Goal: Task Accomplishment & Management: Manage account settings

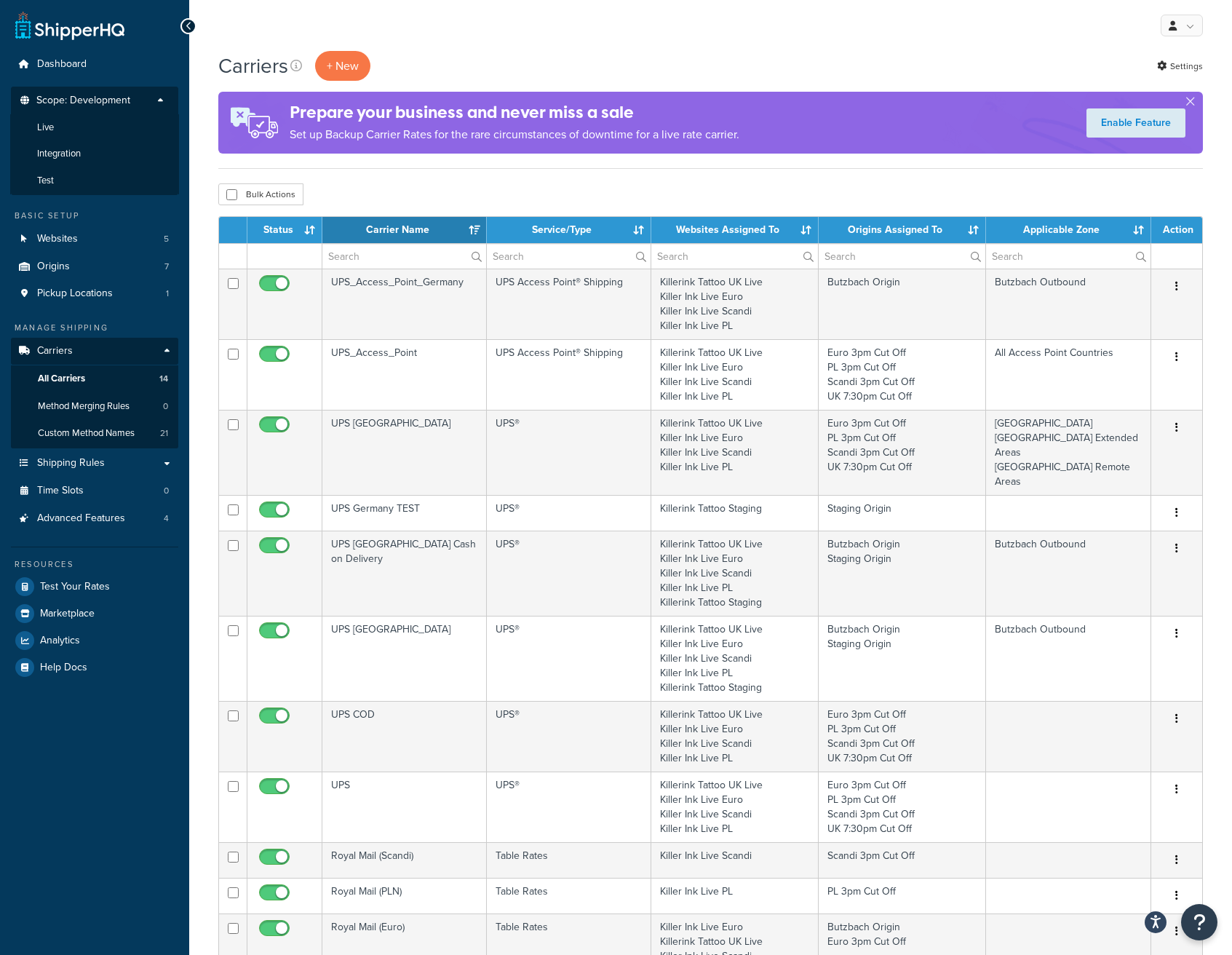
select select "15"
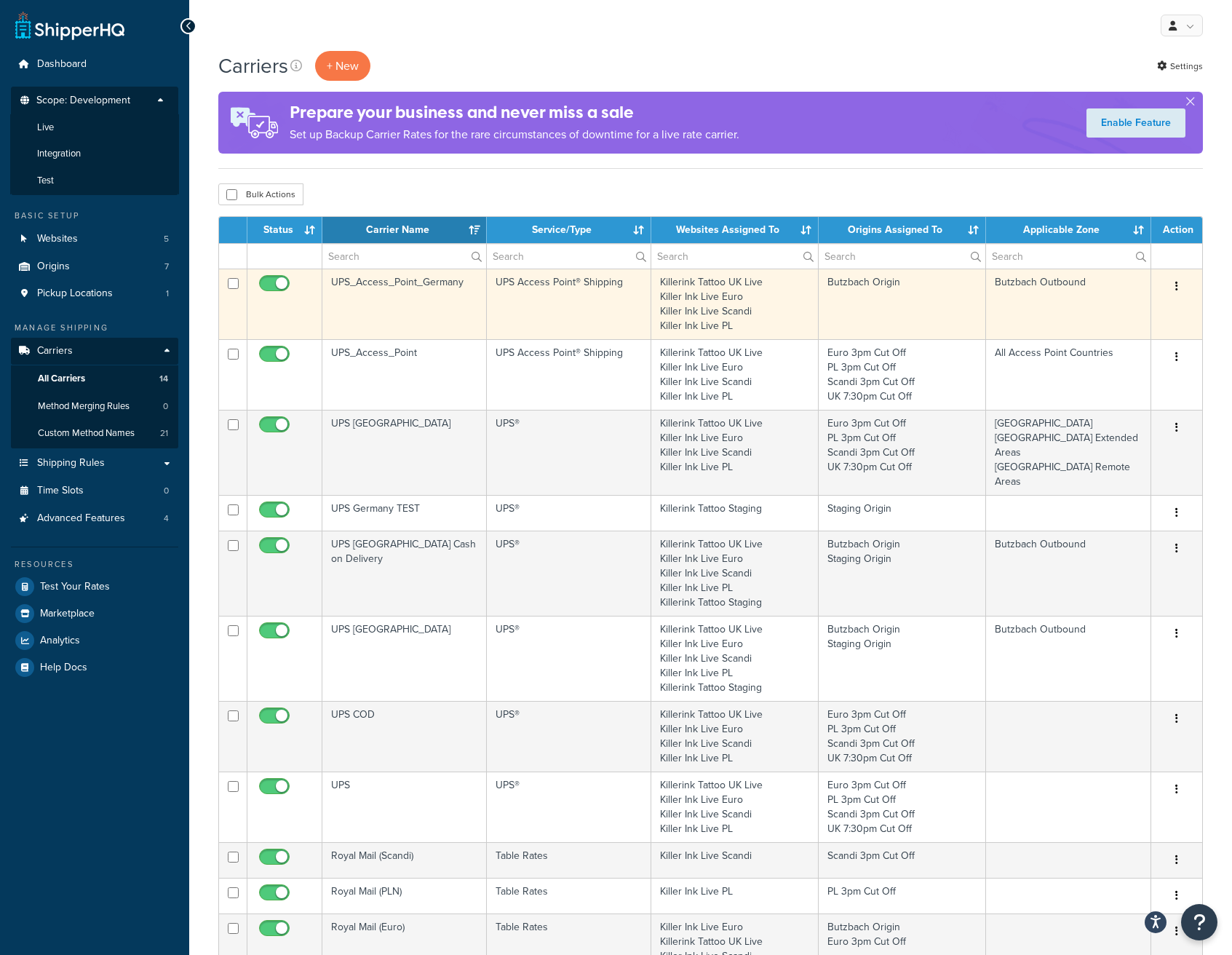
click at [1174, 284] on button "button" at bounding box center [1177, 287] width 20 height 23
click at [1141, 313] on link "Edit" at bounding box center [1117, 316] width 115 height 30
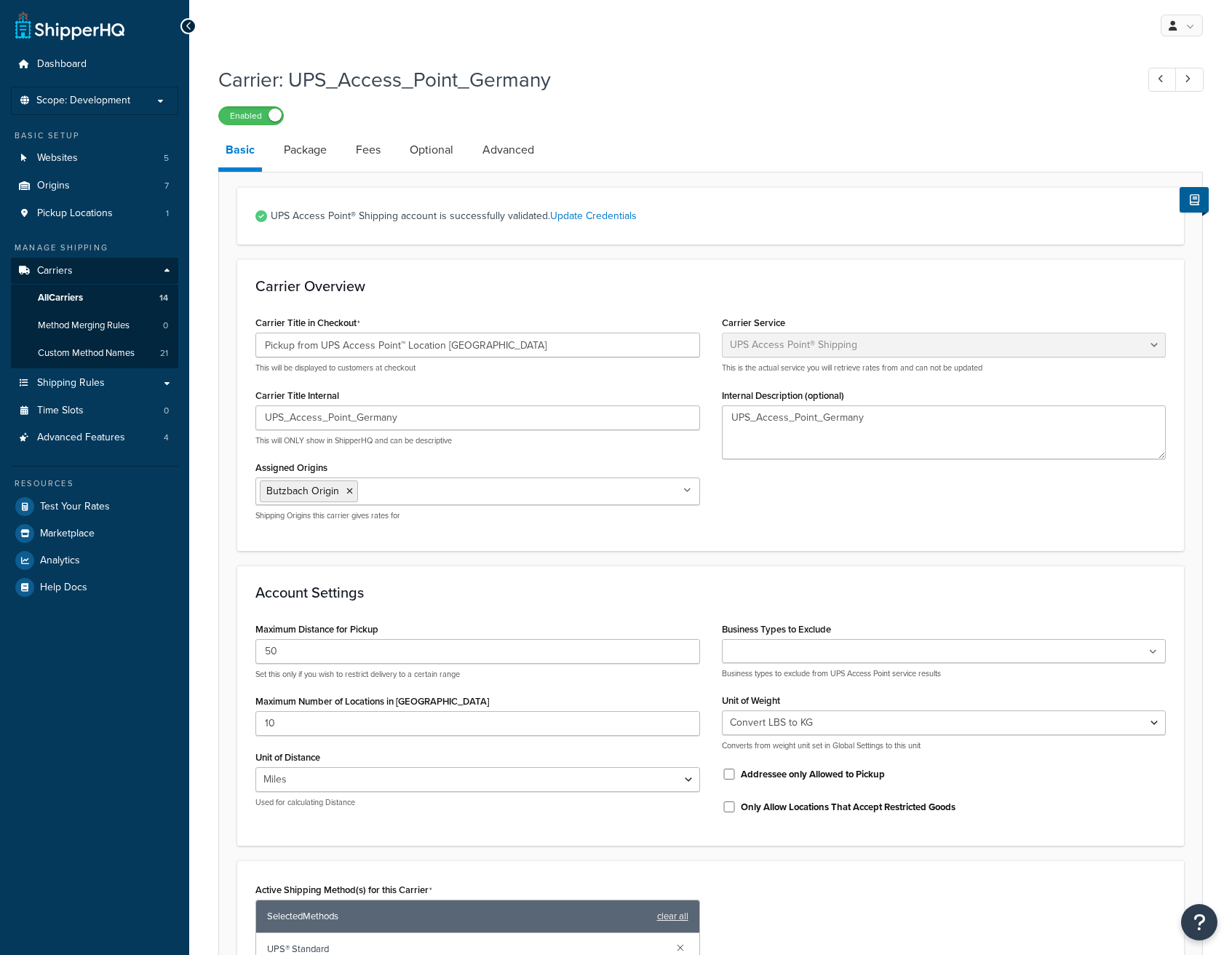
select select "accessPoint"
select select "convert_lb_kg"
click at [323, 780] on select "Miles Kilometers" at bounding box center [477, 780] width 445 height 25
select select "KM"
click at [255, 767] on select "Miles Kilometers" at bounding box center [477, 780] width 445 height 25
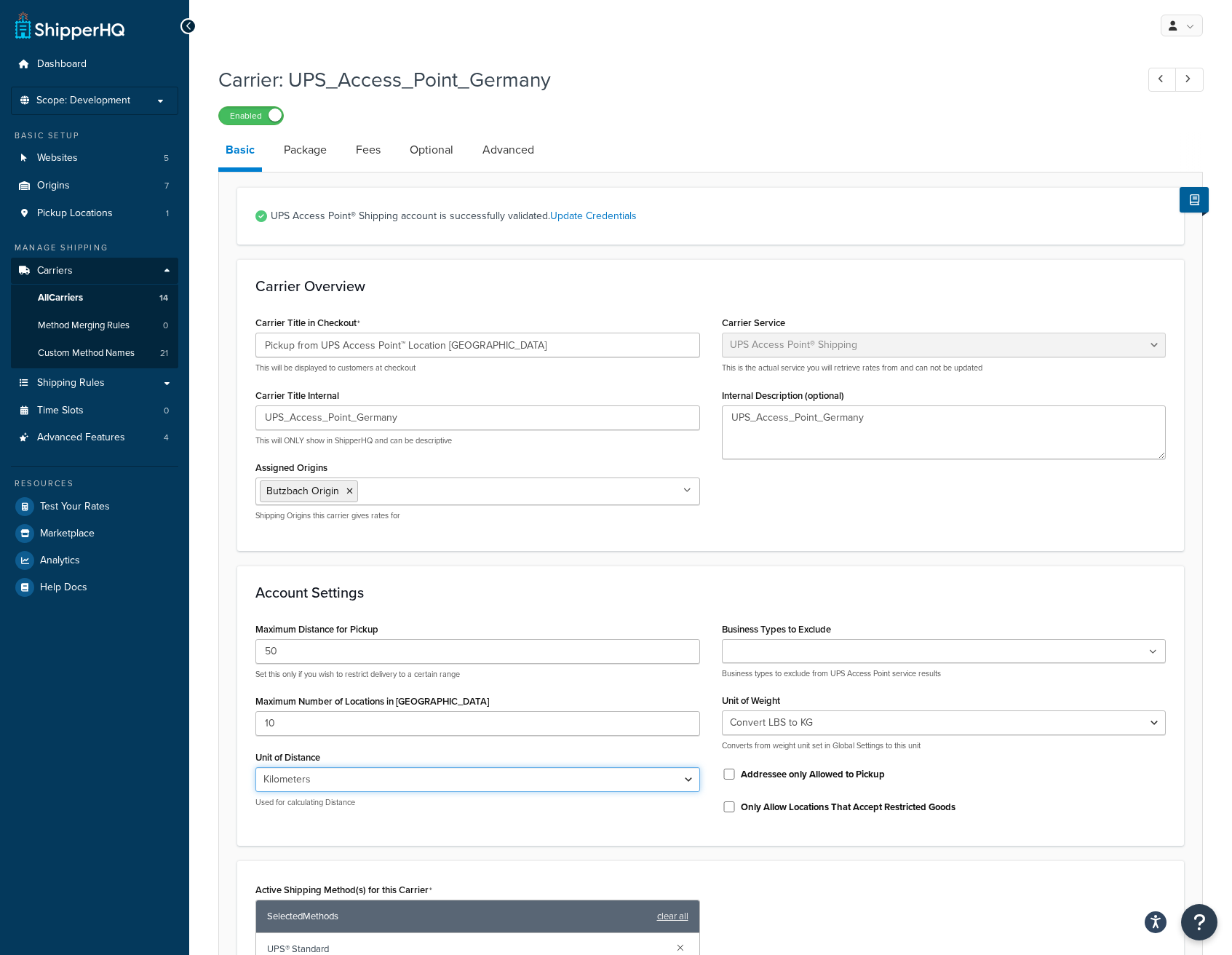
scroll to position [375, 0]
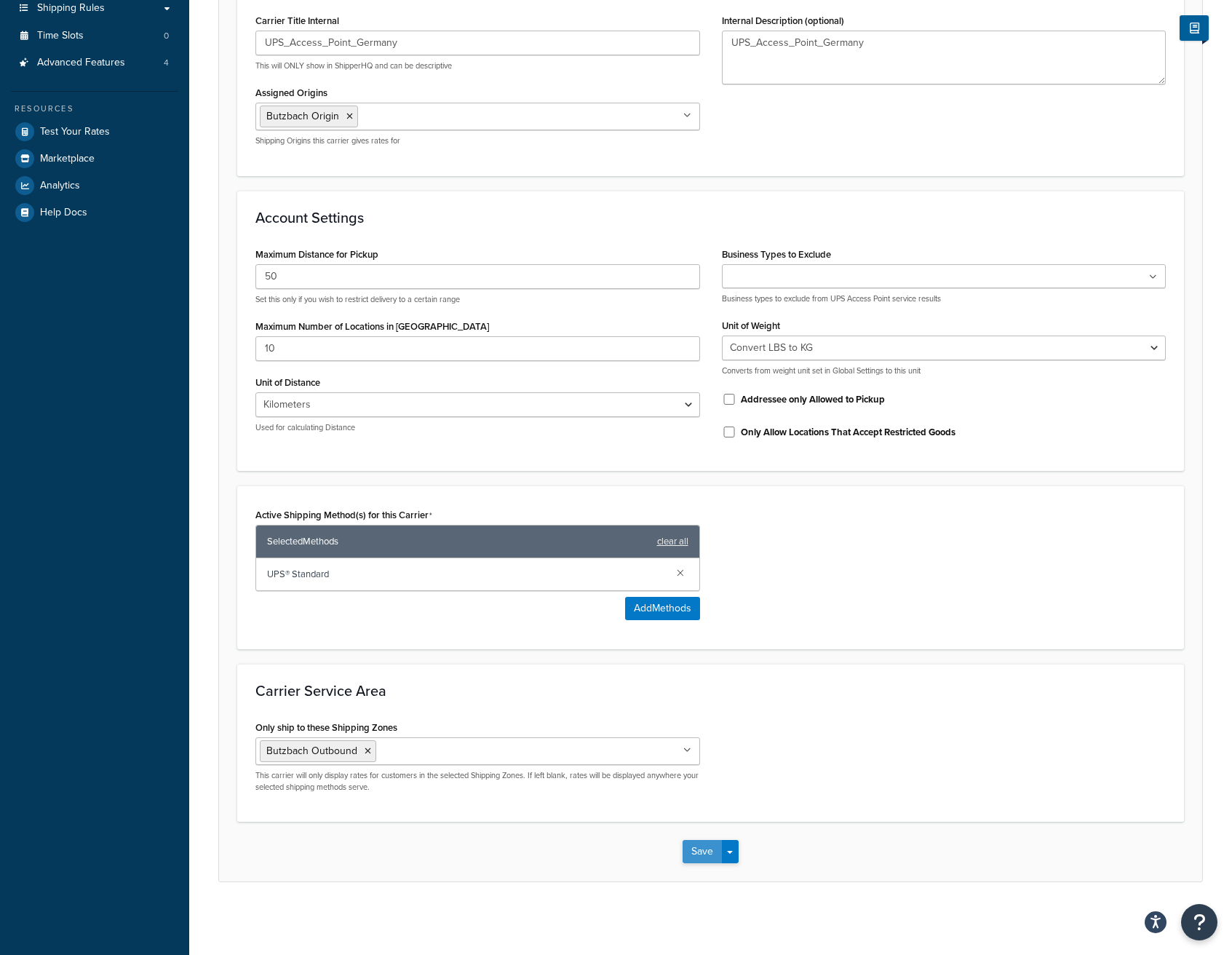
click at [717, 846] on button "Save" at bounding box center [702, 852] width 39 height 23
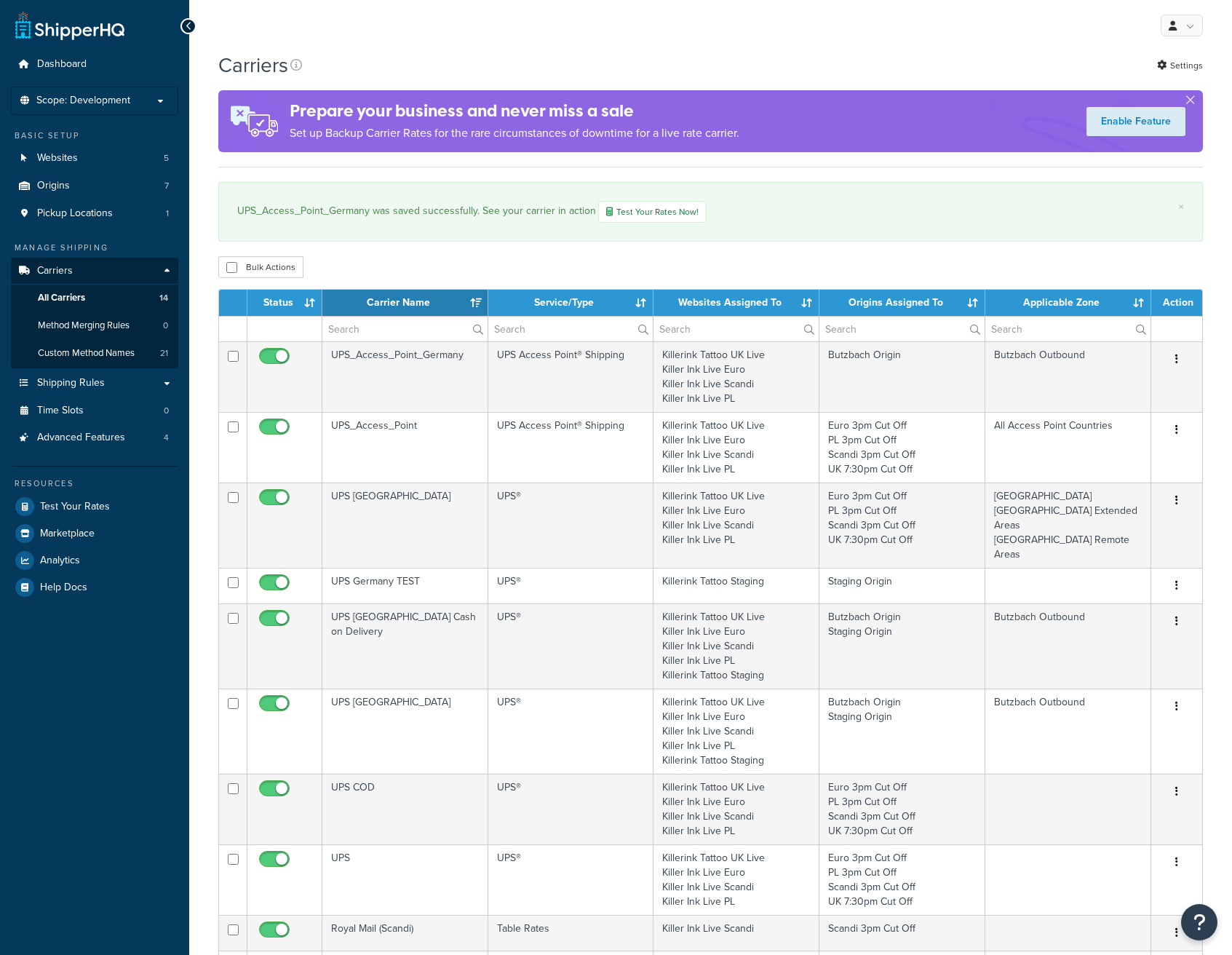
select select "15"
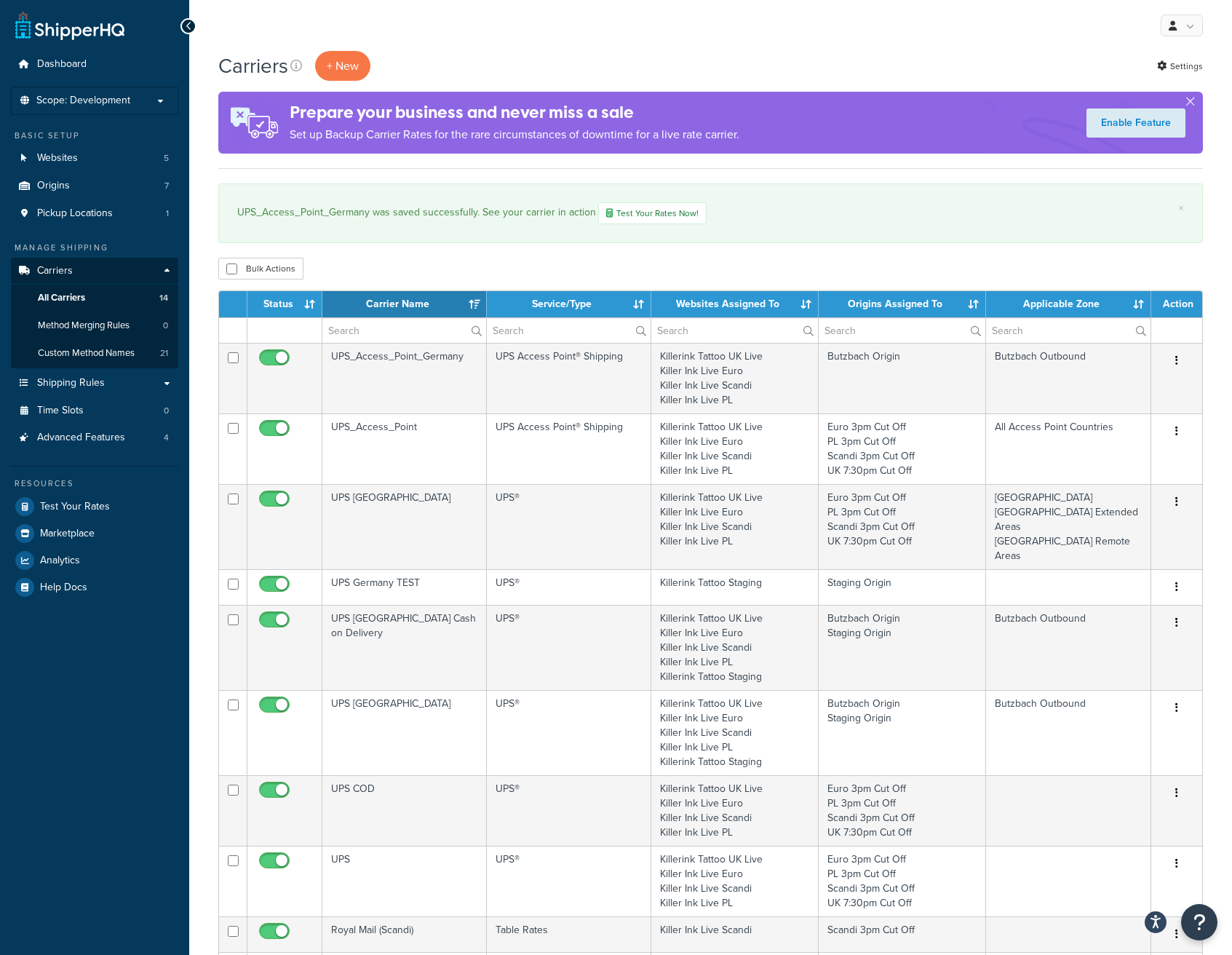
select select "15"
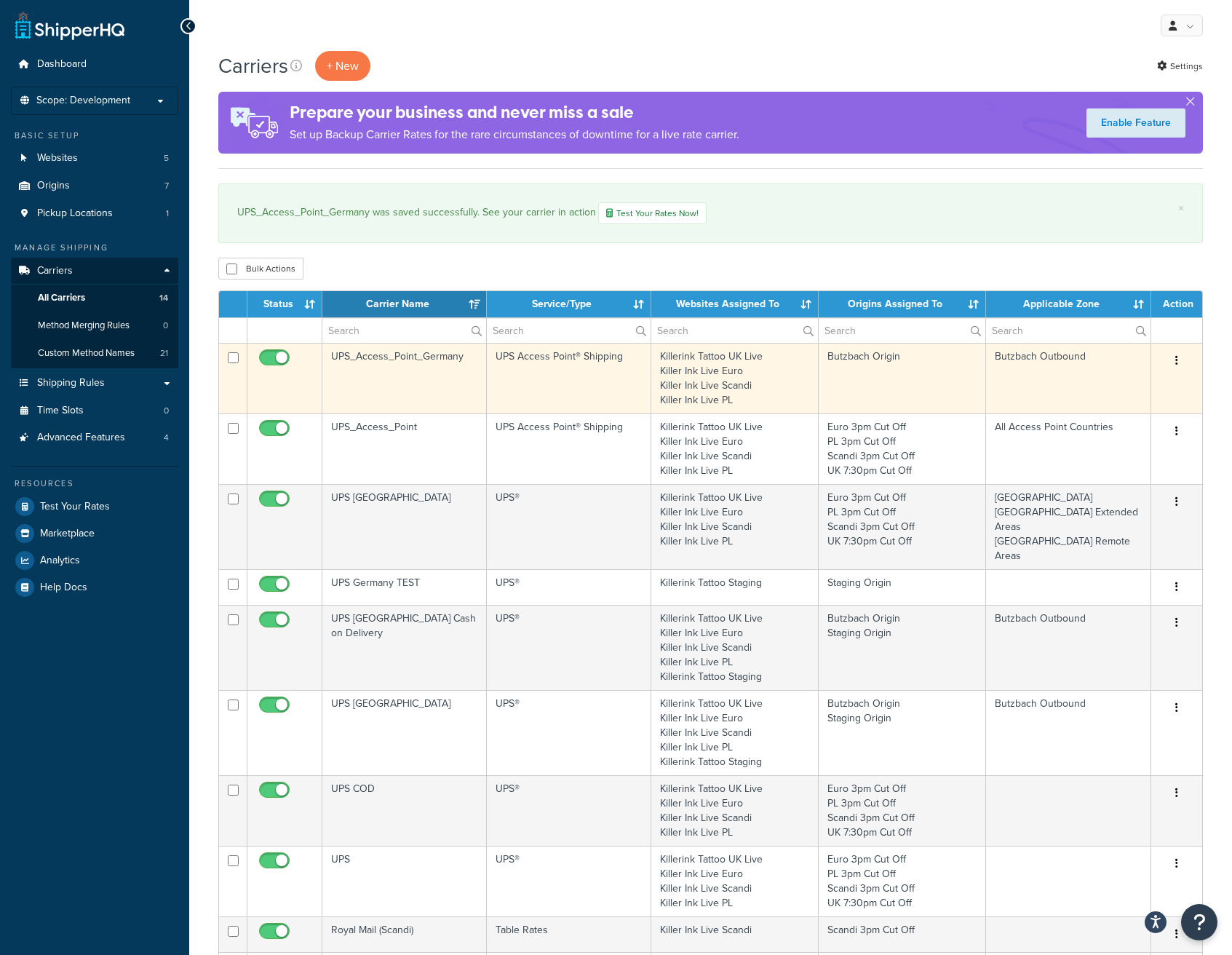
click at [1183, 348] on td "Edit Duplicate Delete" at bounding box center [1177, 378] width 51 height 70
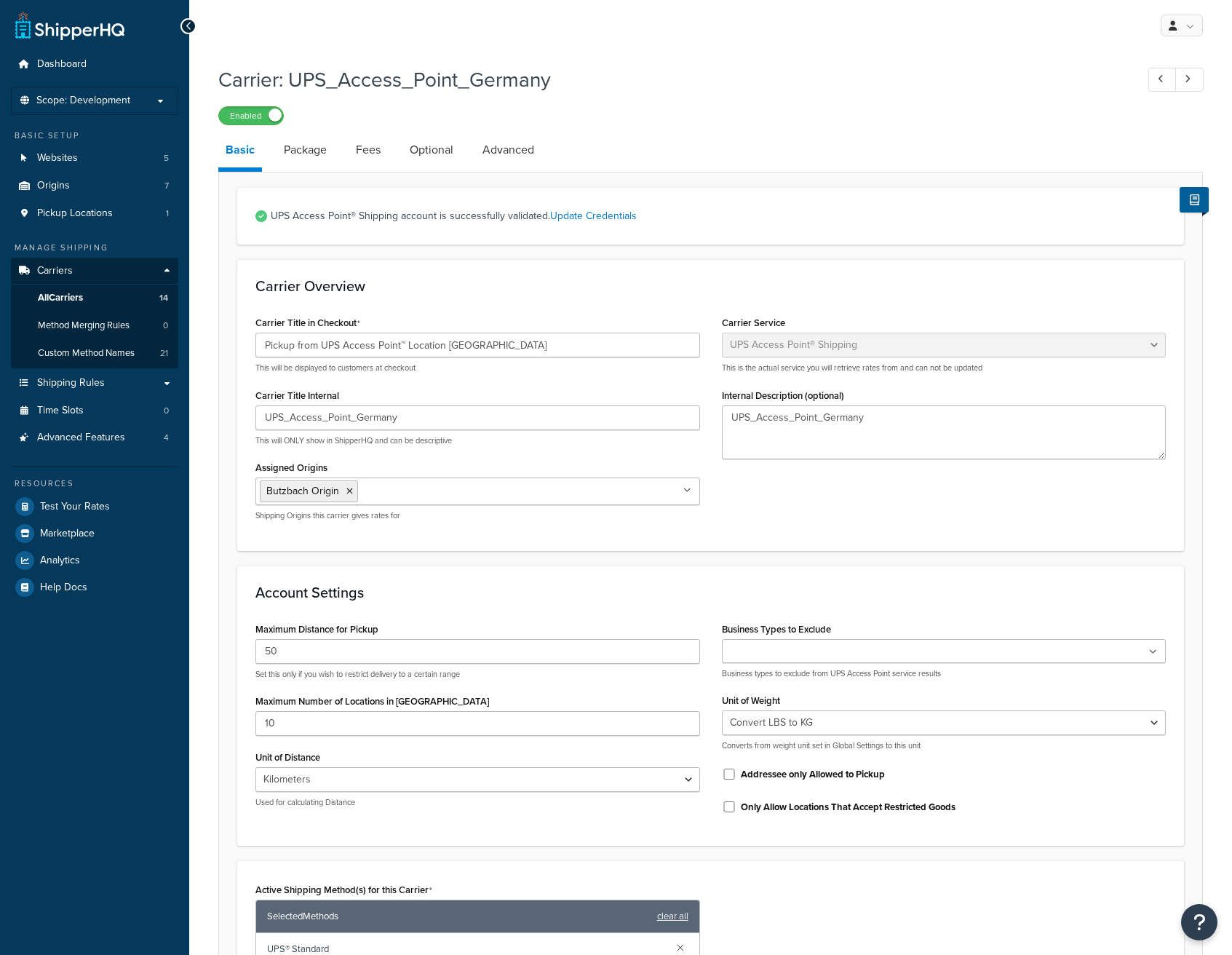
select select "accessPoint"
select select "KM"
select select "convert_lb_kg"
click at [500, 138] on link "Advanced" at bounding box center [508, 150] width 66 height 35
select select "false"
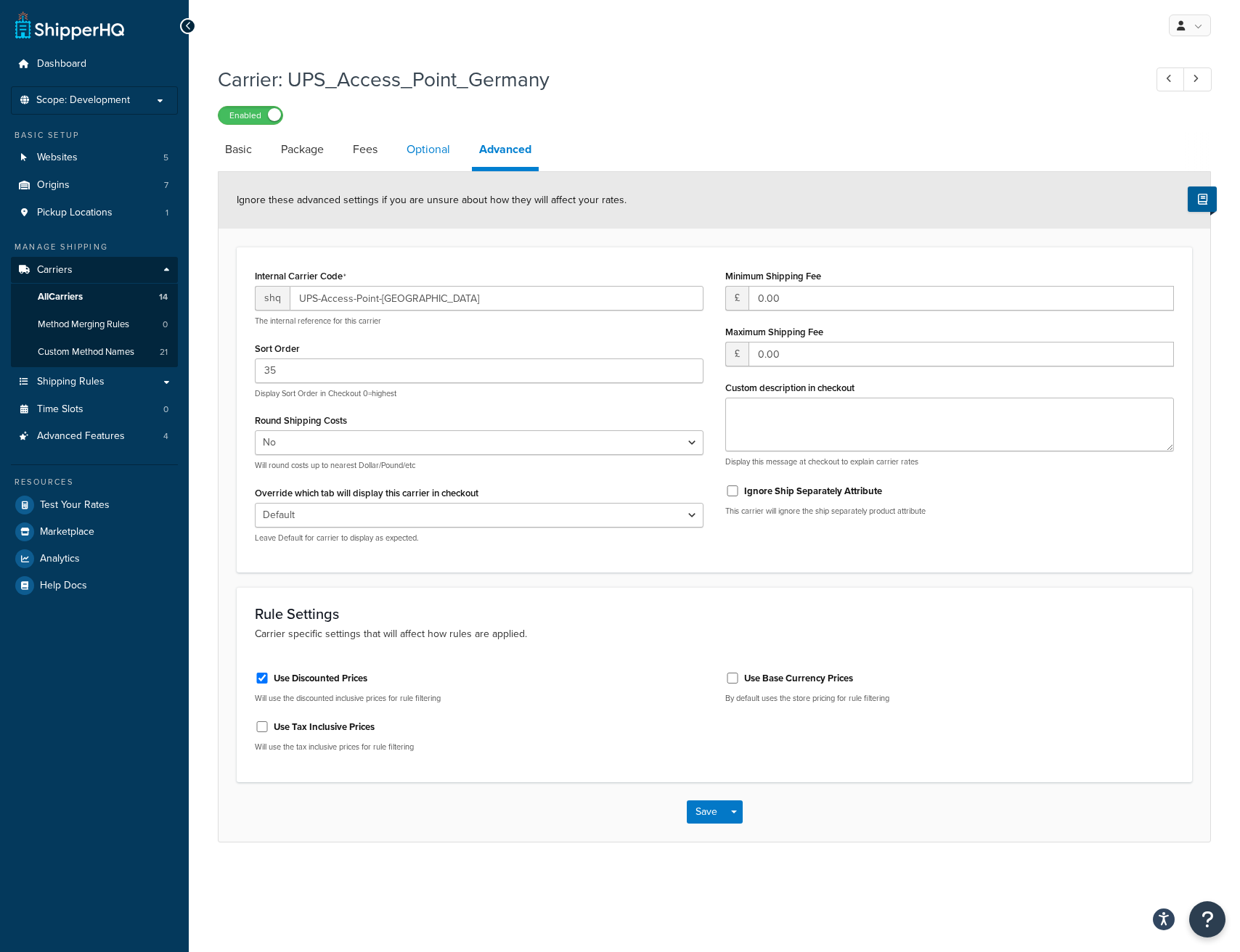
click at [415, 142] on link "Optional" at bounding box center [428, 150] width 58 height 35
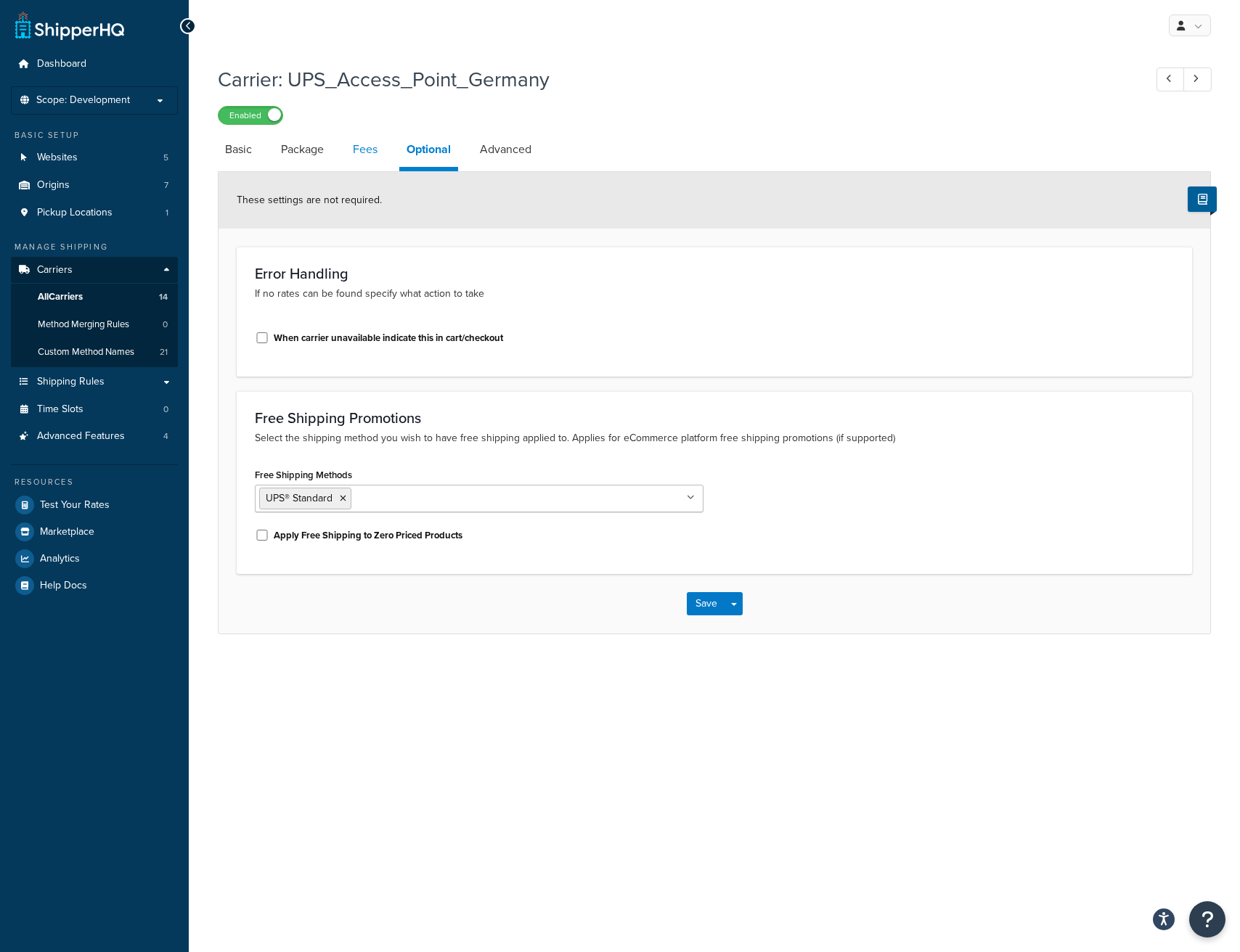
click at [354, 142] on link "Fees" at bounding box center [365, 150] width 39 height 35
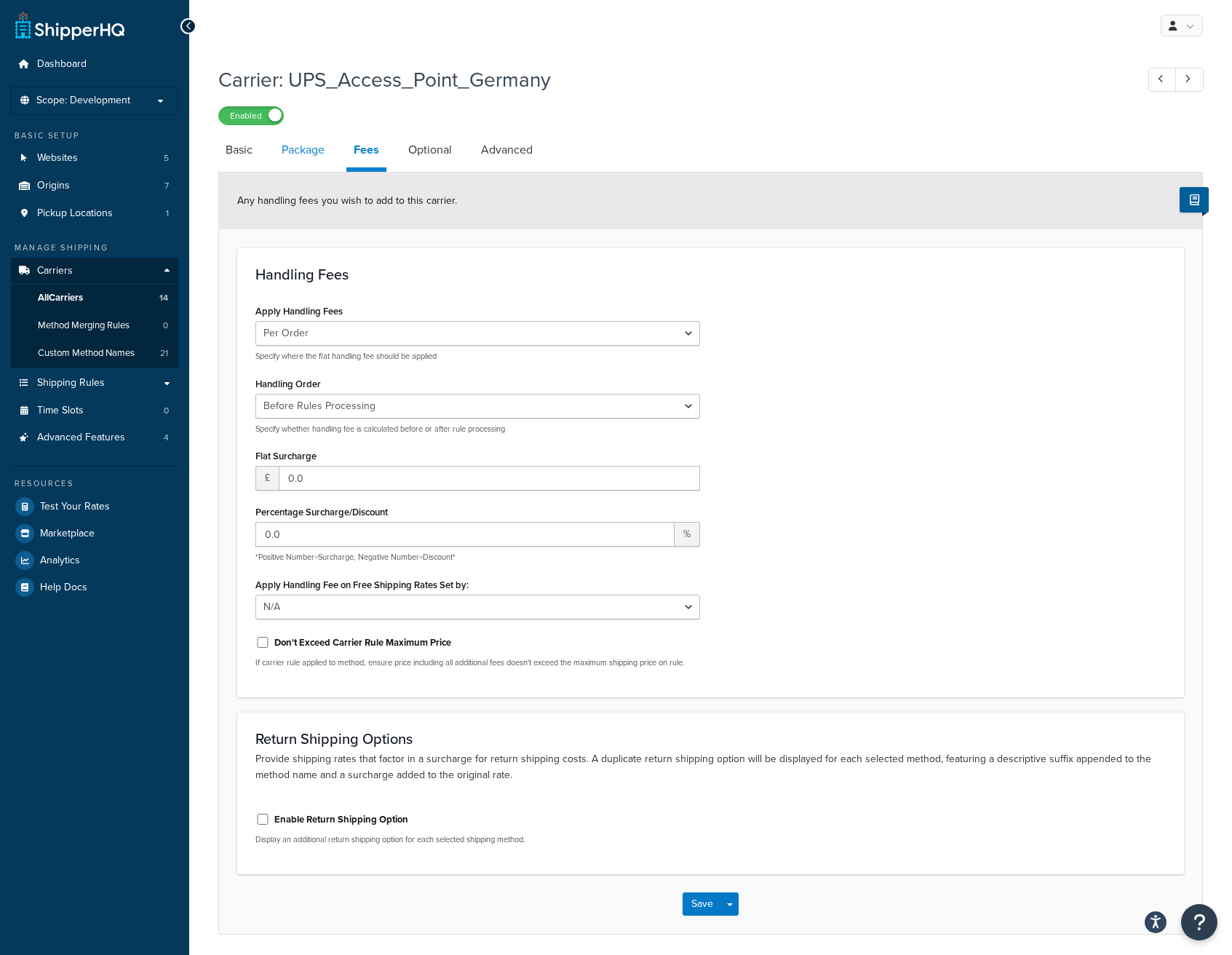
click at [321, 156] on link "Package" at bounding box center [303, 150] width 58 height 35
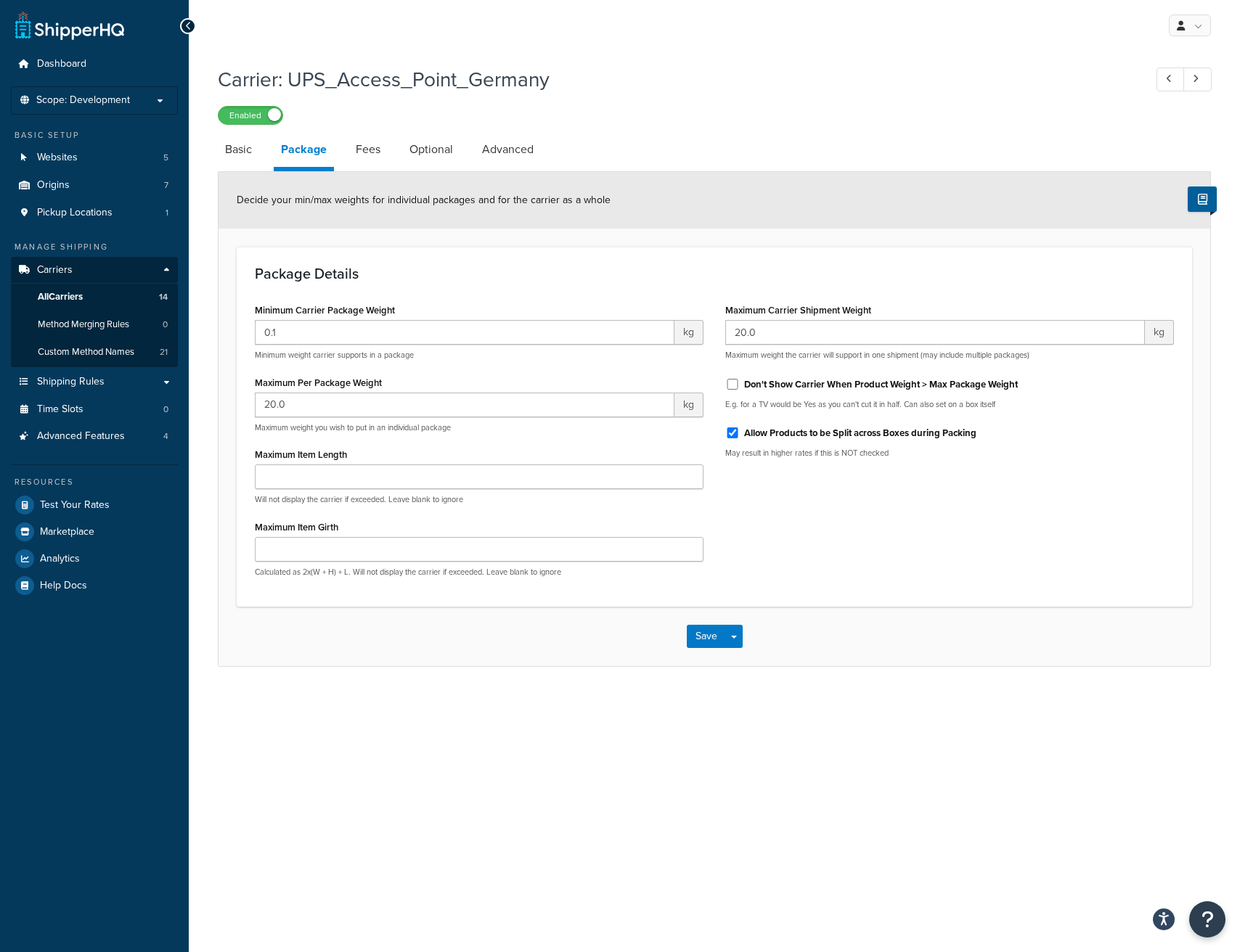
click at [217, 157] on div "Carrier: UPS_Access_Point_Germany Enabled Basic Package Fees Optional Advanced …" at bounding box center [714, 381] width 1051 height 645
click at [222, 153] on link "Basic" at bounding box center [238, 150] width 41 height 35
select select "accessPoint"
select select "KM"
select select "convert_lb_kg"
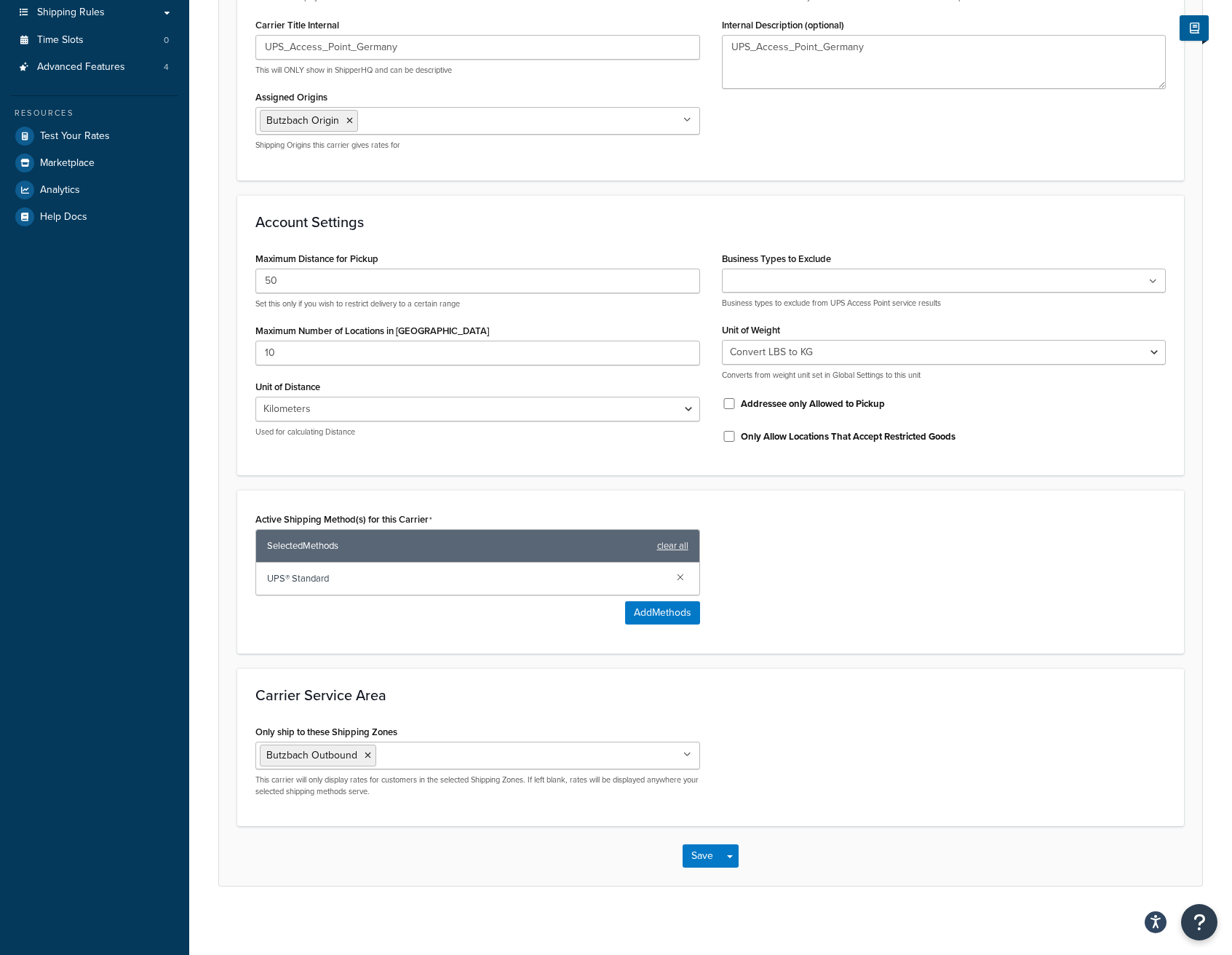
scroll to position [375, 0]
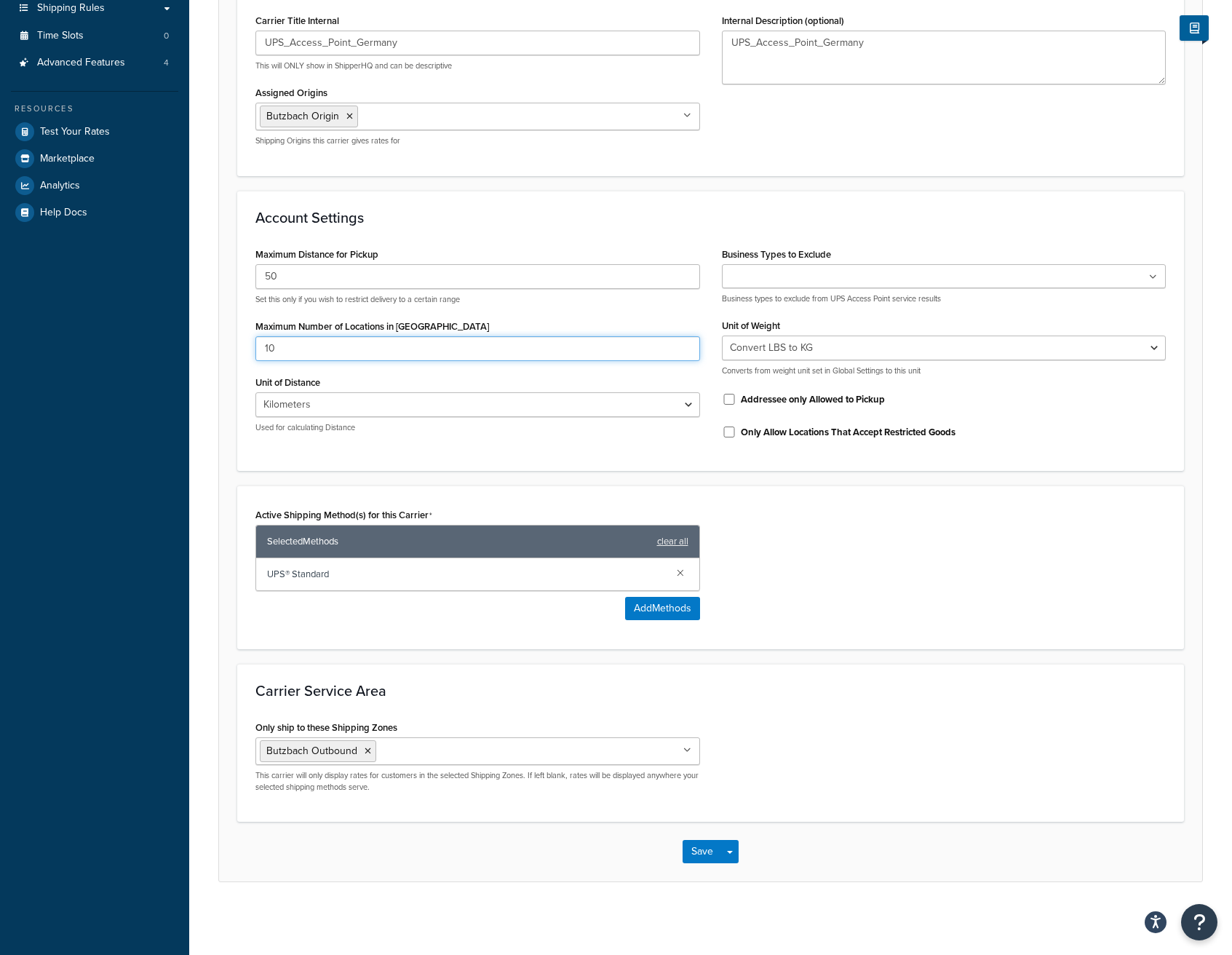
drag, startPoint x: 287, startPoint y: 349, endPoint x: 241, endPoint y: 342, distance: 46.5
click at [241, 342] on div "Account Settings Maximum Distance for Pickup 50 Set this only if you wish to re…" at bounding box center [711, 331] width 947 height 281
type input "5"
click at [695, 847] on button "Save" at bounding box center [702, 852] width 39 height 23
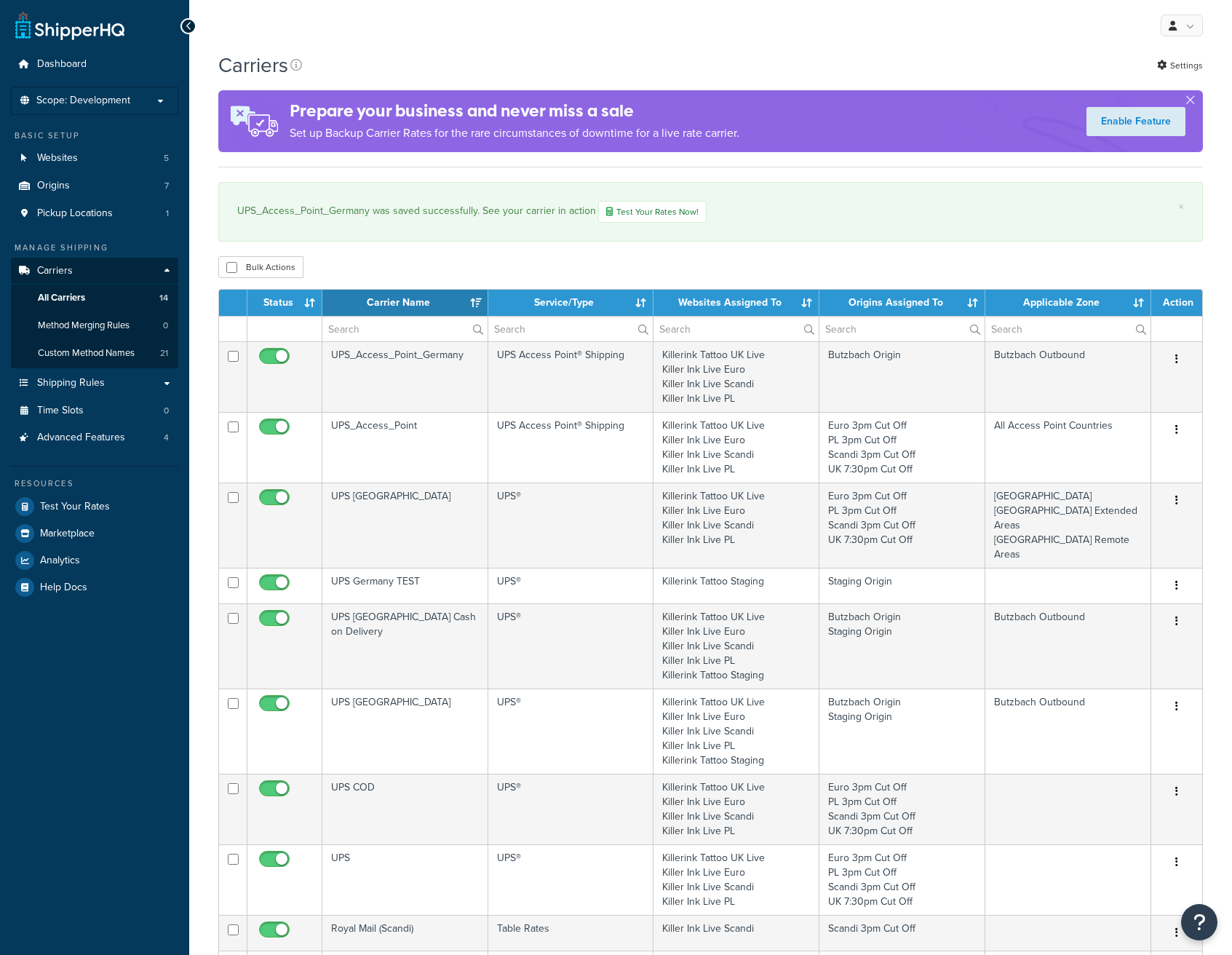
select select "15"
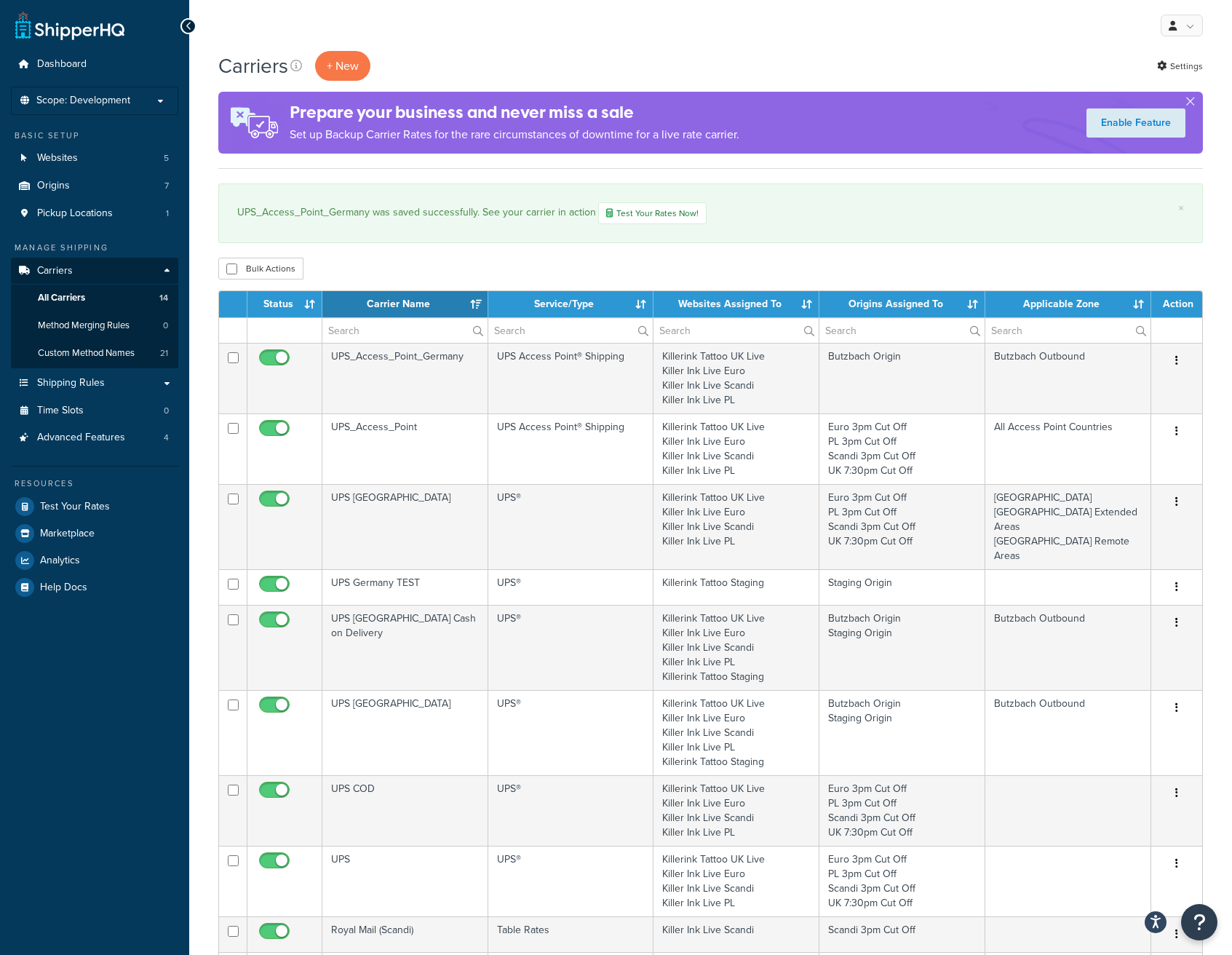
select select "15"
click at [637, 210] on link "Test Your Rates Now!" at bounding box center [652, 213] width 109 height 22
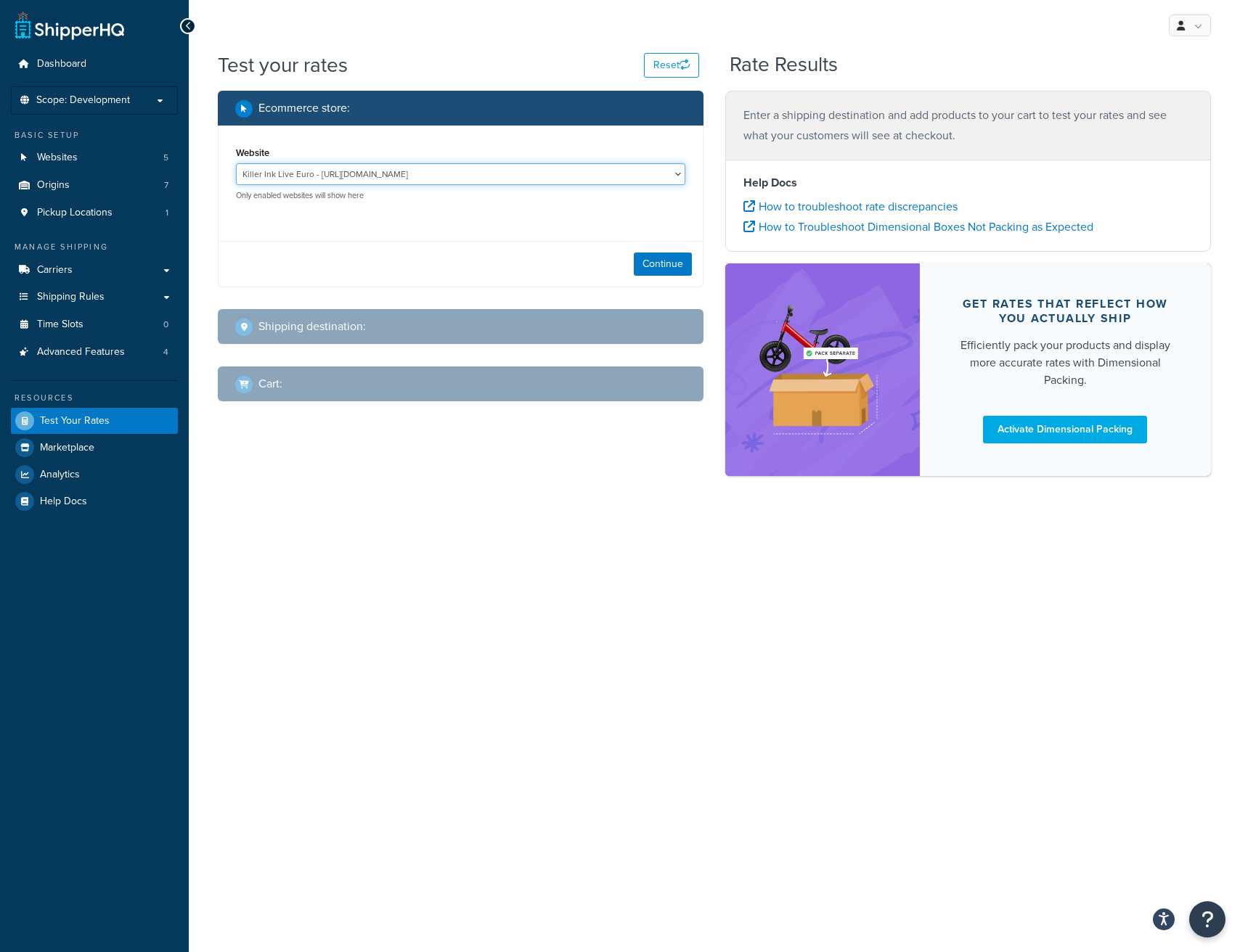
click at [498, 178] on select "Killer Ink Live Euro - https://stagingm2.killerinktattoo.es Killer Ink Live PL …" at bounding box center [461, 175] width 450 height 22
click at [236, 164] on select "Killer Ink Live Euro - https://stagingm2.killerinktattoo.es Killer Ink Live PL …" at bounding box center [461, 175] width 450 height 22
click at [665, 266] on button "Continue" at bounding box center [662, 264] width 58 height 23
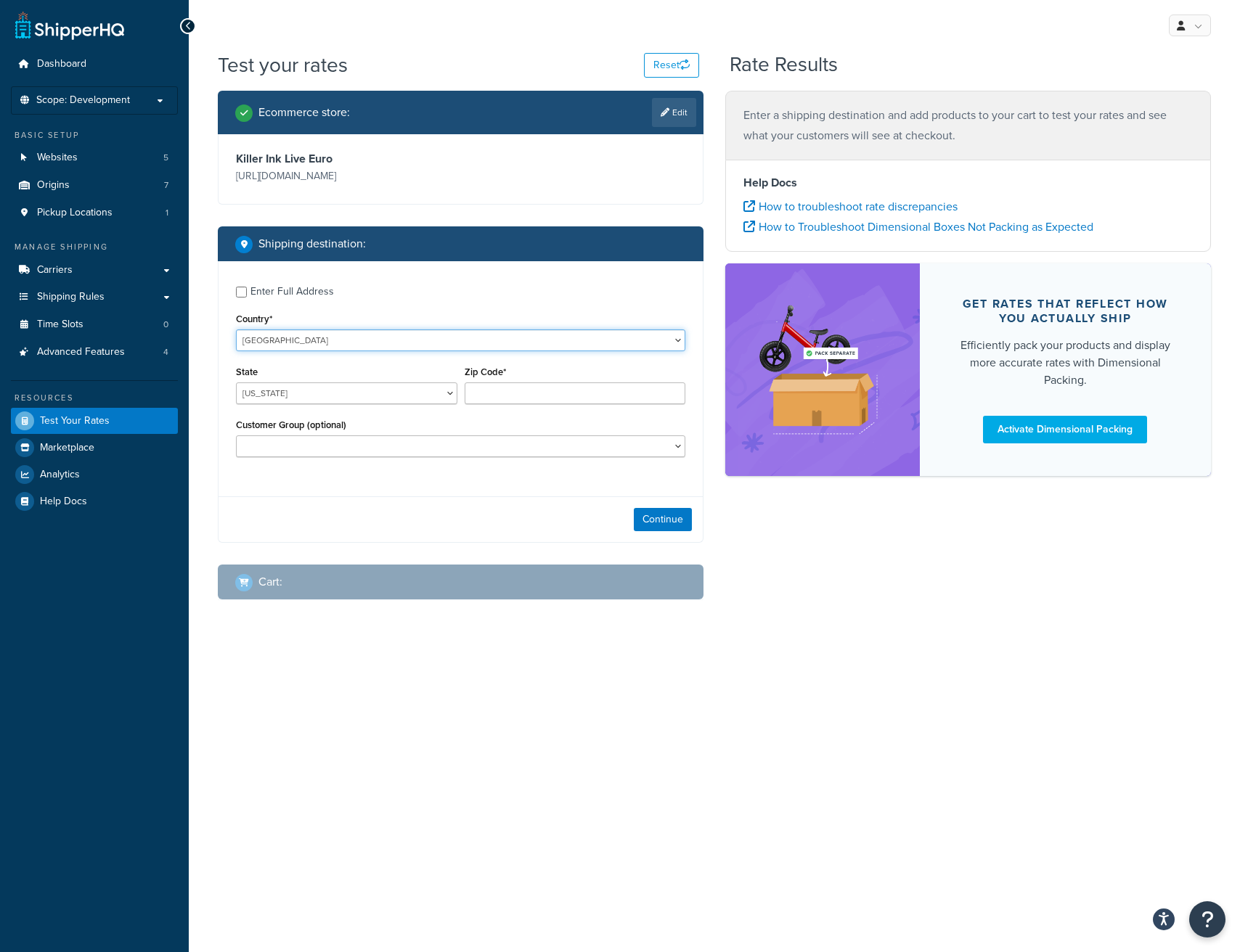
click at [401, 343] on select "United States United Kingdom Afghanistan Åland Islands Albania Algeria American…" at bounding box center [461, 340] width 450 height 22
select select "DE"
click at [236, 330] on select "United States United Kingdom Afghanistan Åland Islands Albania Algeria American…" at bounding box center [461, 340] width 450 height 22
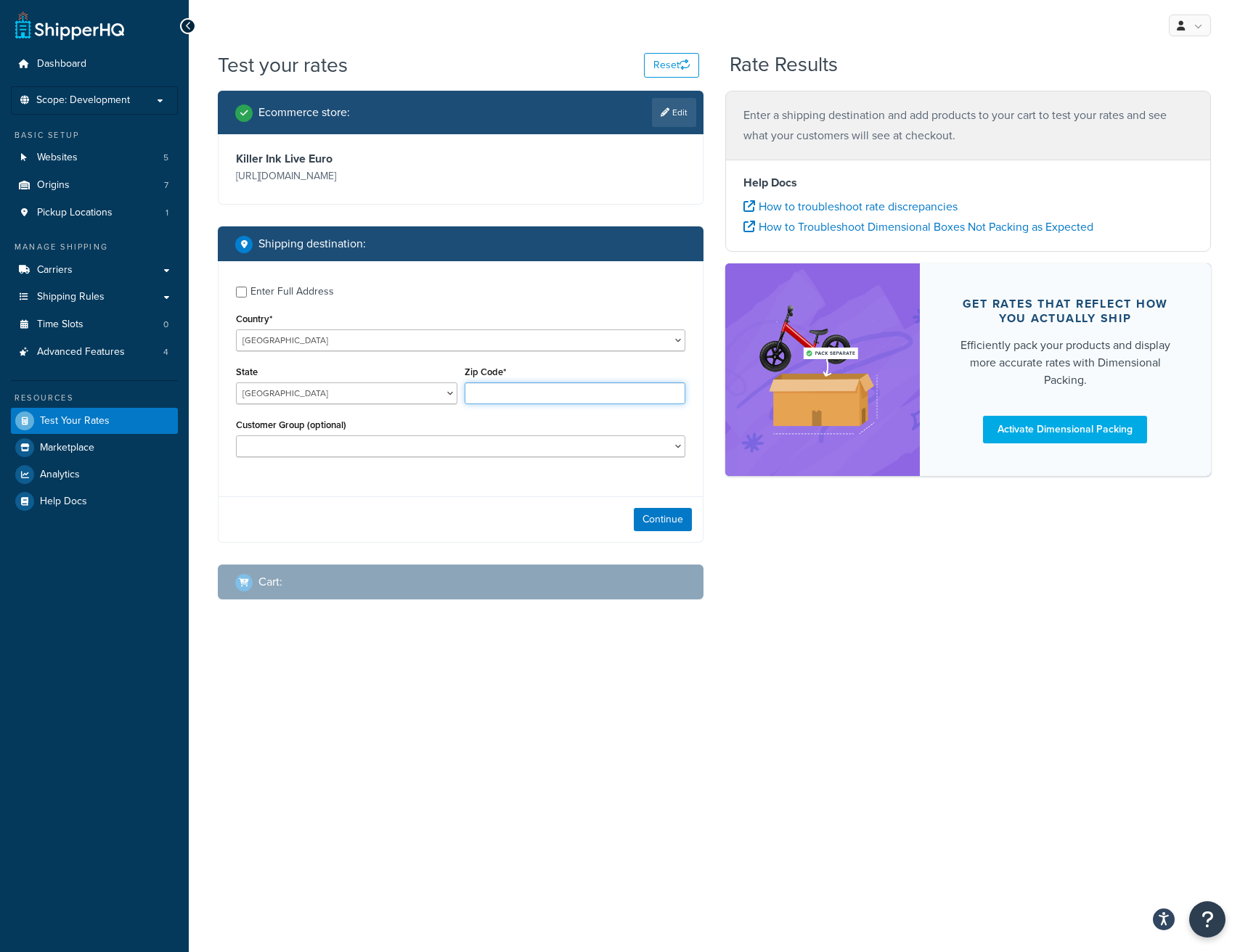
click at [525, 392] on input "Zip Code*" at bounding box center [575, 393] width 221 height 22
type input "35001"
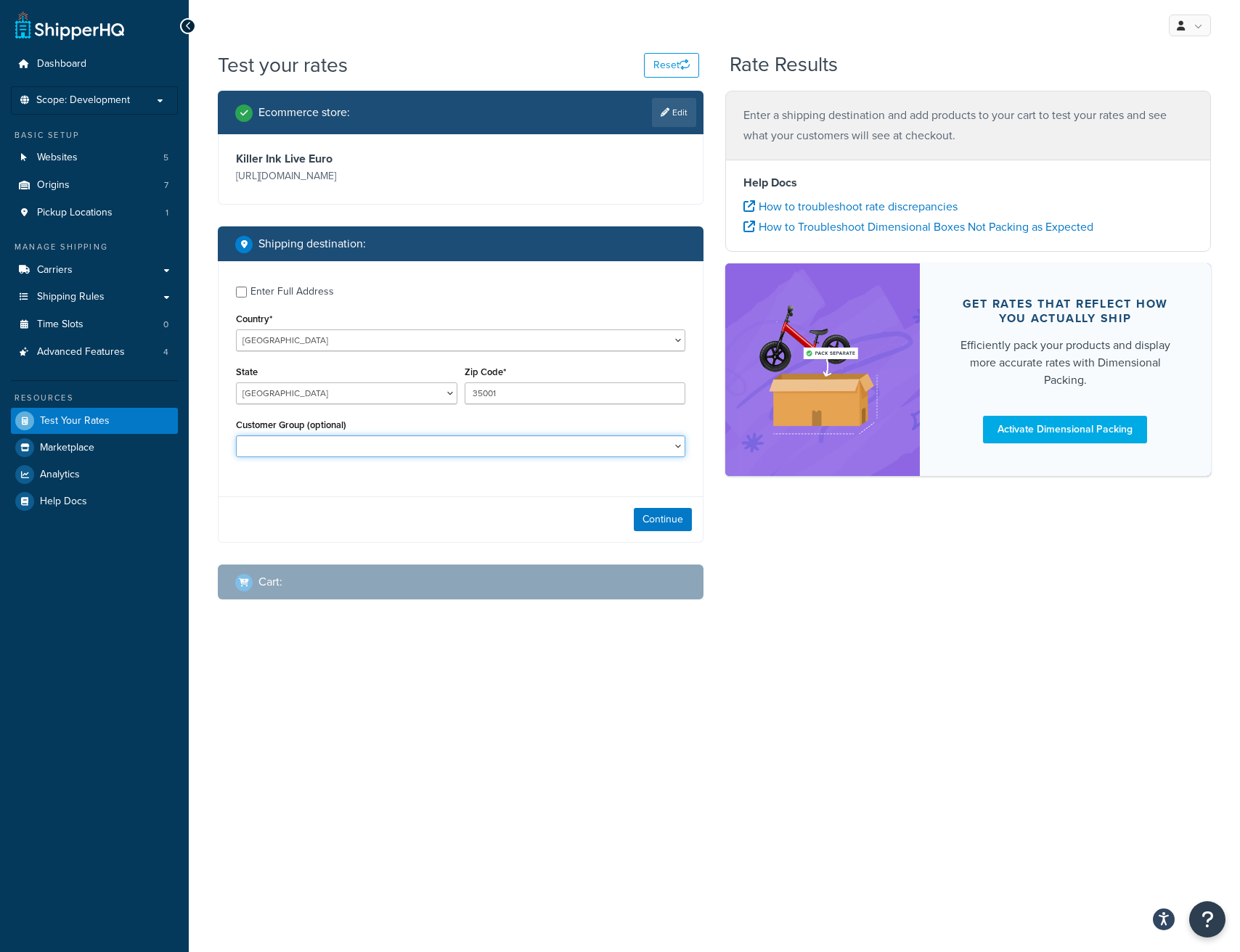
click at [589, 449] on select "Logged In Not Logged in Retail Wholesale WS WSVAT" at bounding box center [461, 446] width 450 height 22
select select "Not Logged in"
click at [236, 435] on select "Logged In Not Logged in Retail Wholesale WS WSVAT" at bounding box center [461, 446] width 450 height 22
click at [646, 512] on button "Continue" at bounding box center [662, 520] width 58 height 23
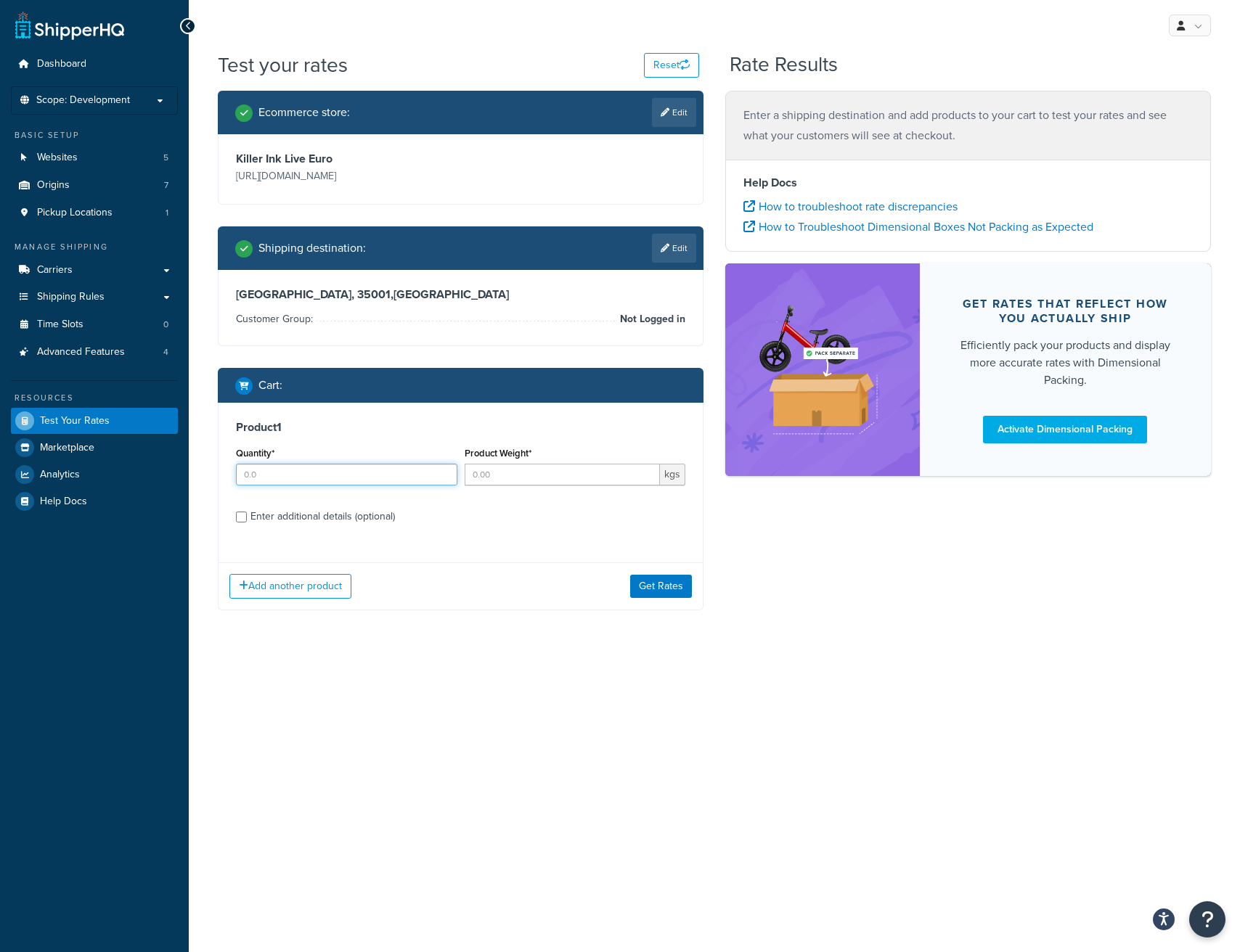
drag, startPoint x: 299, startPoint y: 479, endPoint x: 228, endPoint y: 471, distance: 71.4
click at [232, 474] on div "Quantity*" at bounding box center [346, 470] width 228 height 53
type input "1"
click at [559, 475] on input "Product Weight*" at bounding box center [563, 474] width 196 height 22
type input "1"
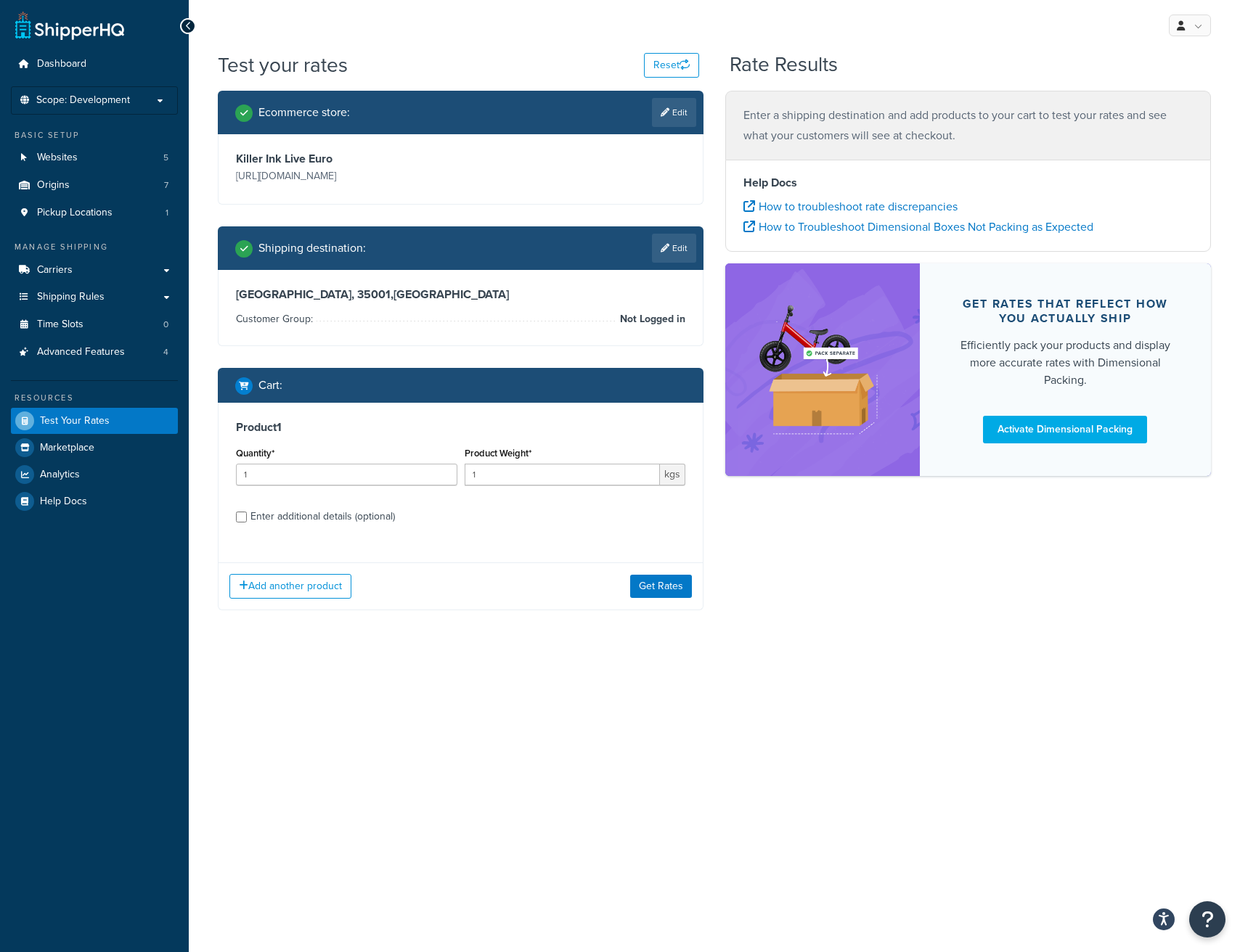
click at [542, 515] on label "Enter additional details (optional)" at bounding box center [468, 516] width 435 height 23
click at [247, 515] on input "Enter additional details (optional)" at bounding box center [242, 517] width 11 height 11
checkbox input "true"
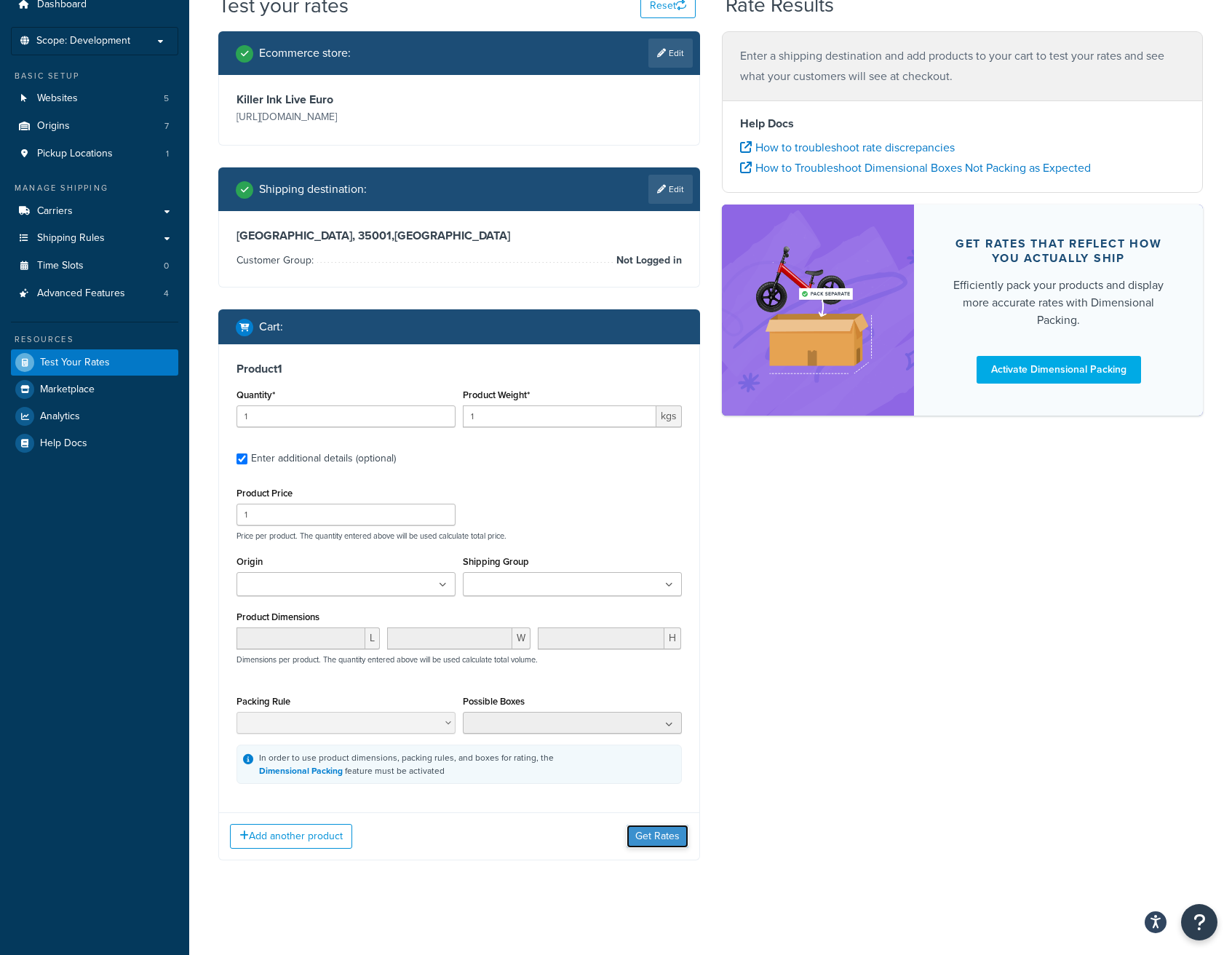
click at [640, 835] on button "Get Rates" at bounding box center [657, 836] width 62 height 23
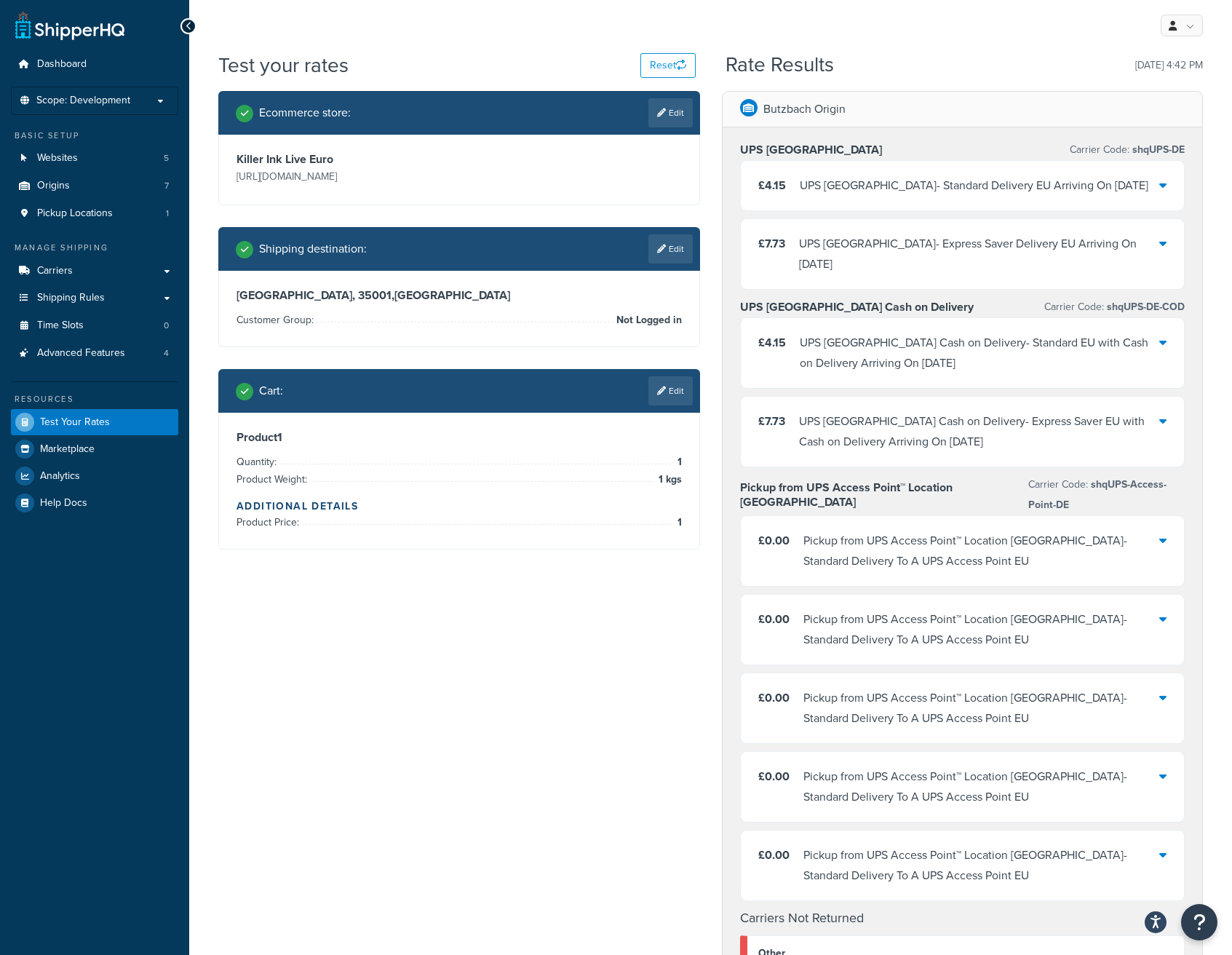
click at [1065, 531] on div "Pickup from UPS Access Point™ Location Germany - Standard Delivery To A UPS Acc…" at bounding box center [981, 551] width 356 height 41
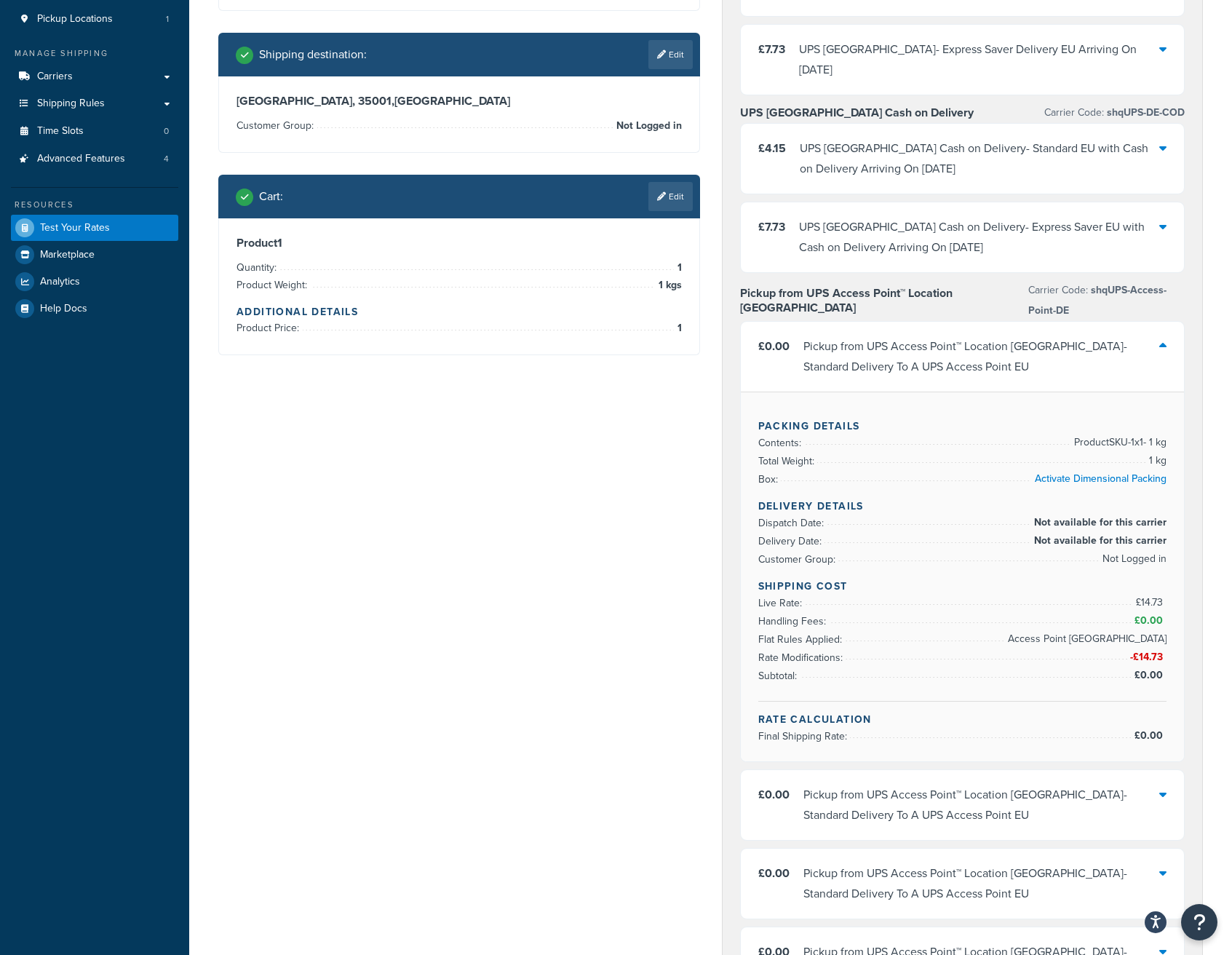
scroll to position [259, 0]
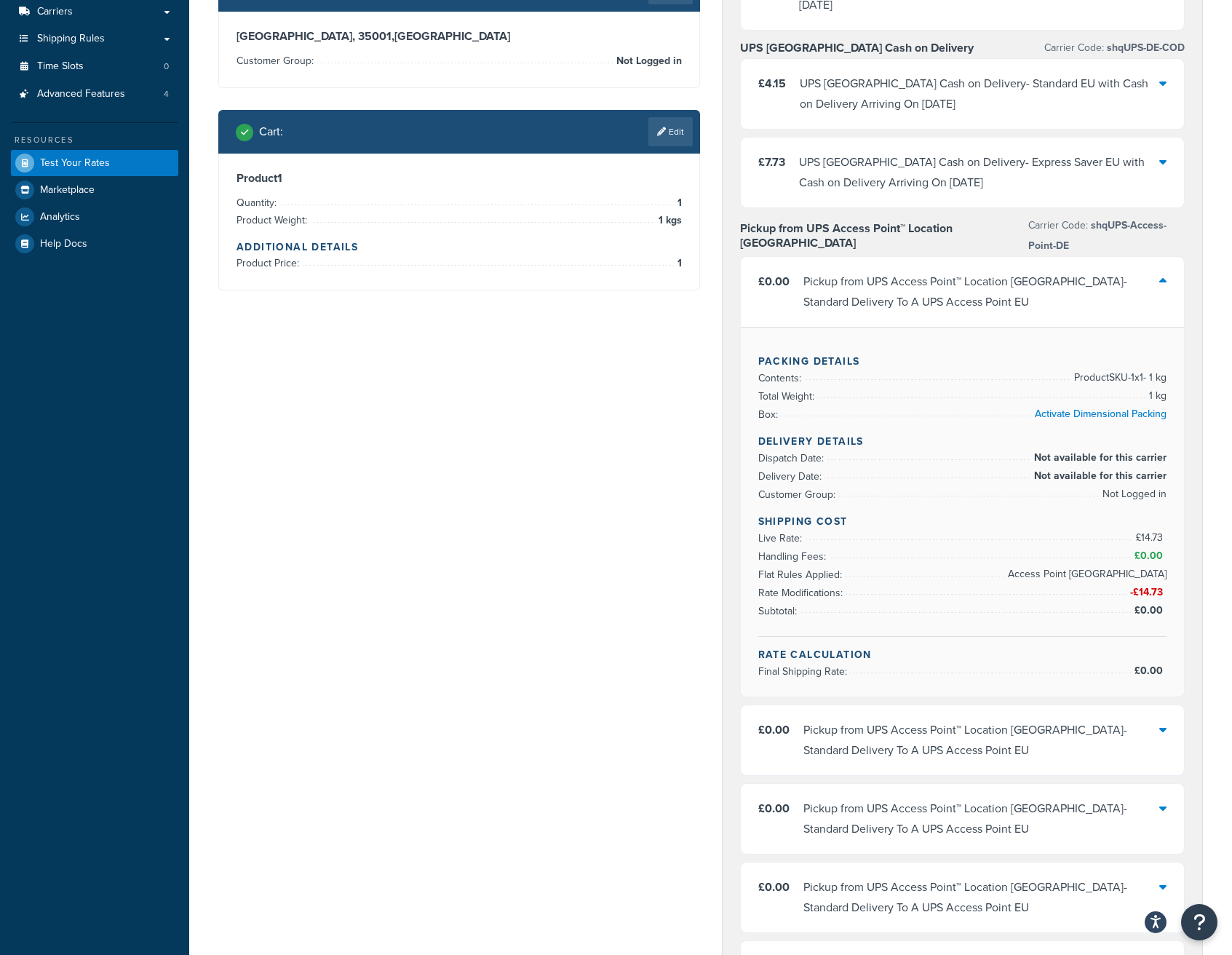
click at [1154, 720] on div "Pickup from UPS Access Point™ Location Germany - Standard Delivery To A UPS Acc…" at bounding box center [981, 740] width 356 height 41
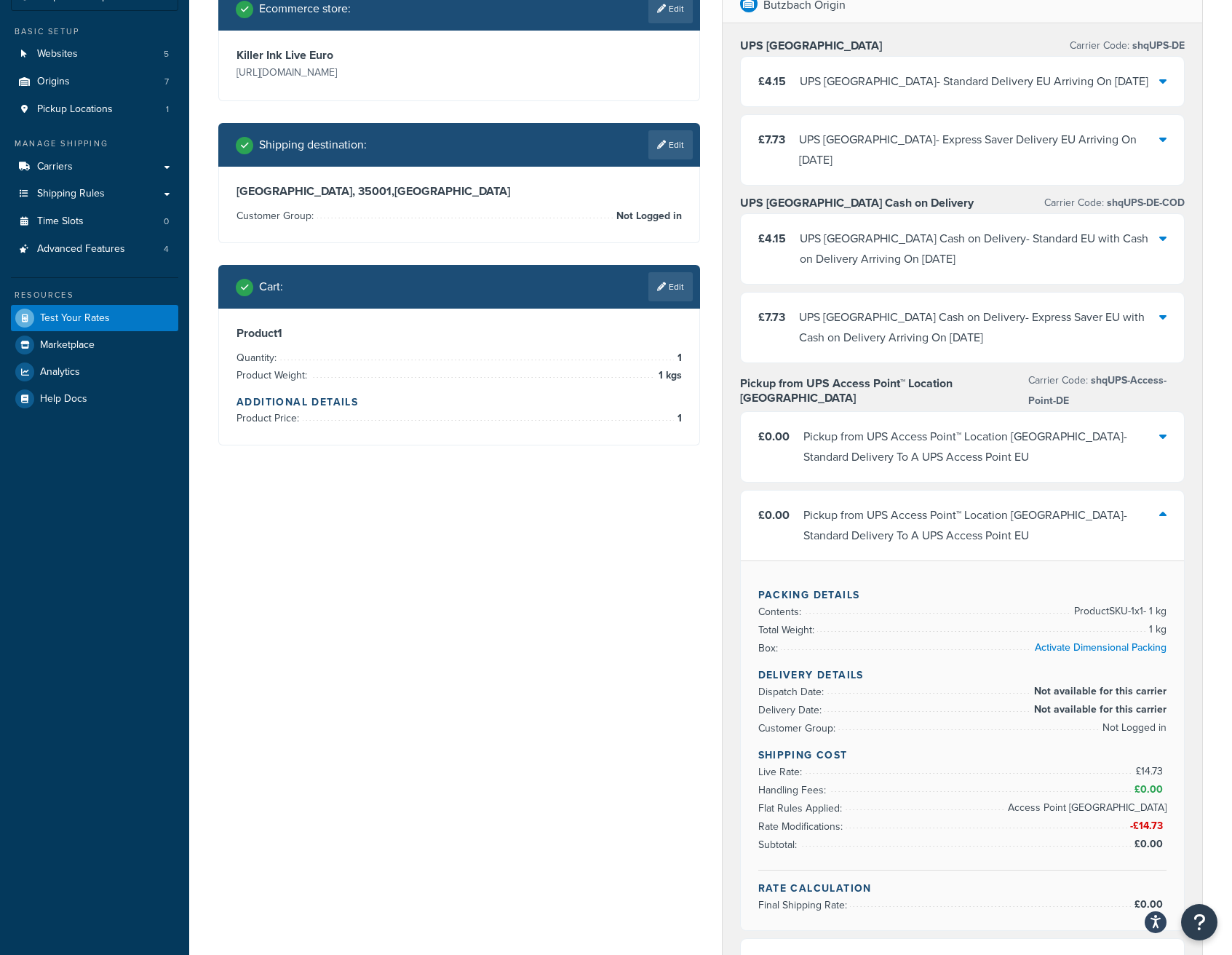
scroll to position [95, 0]
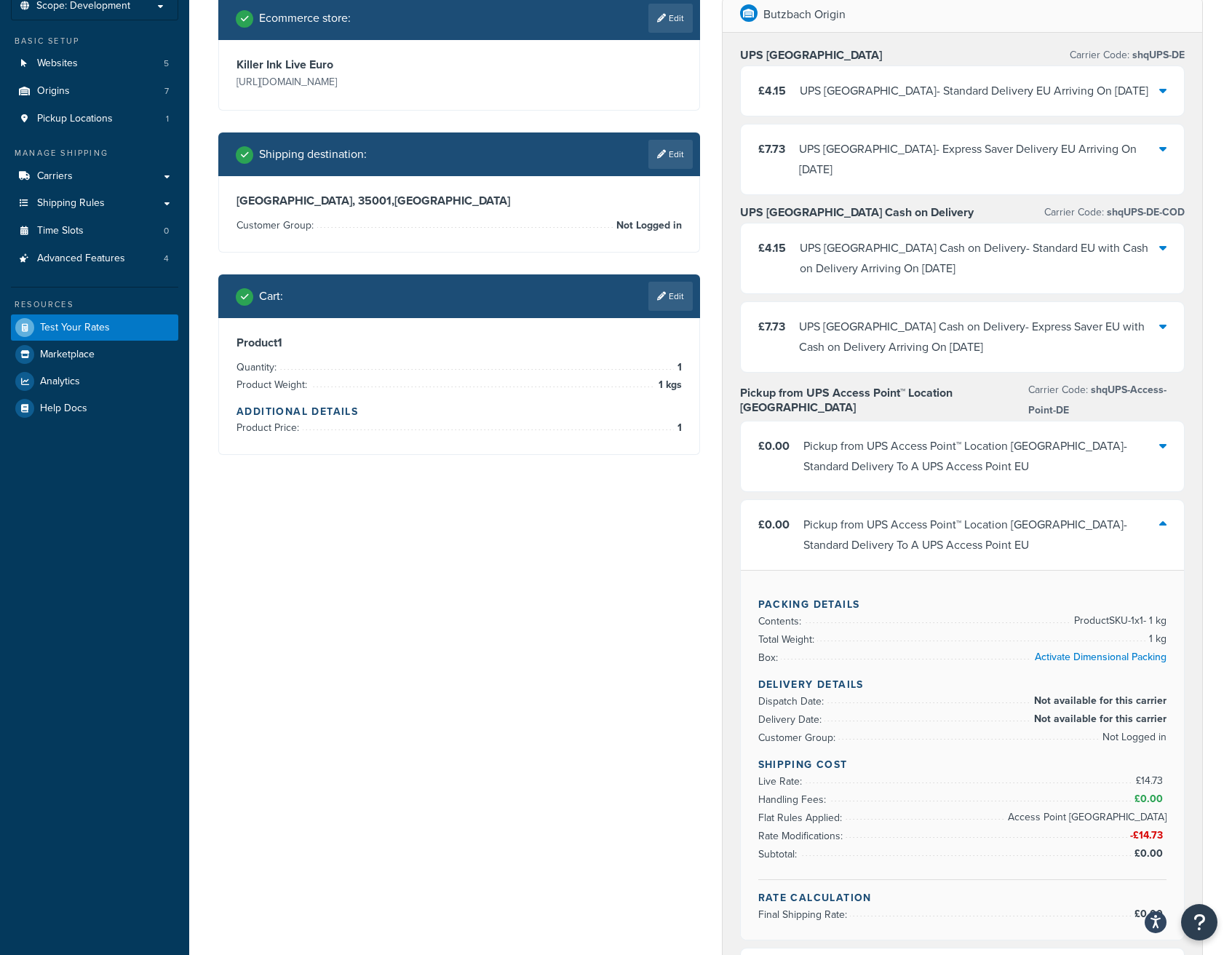
drag, startPoint x: 526, startPoint y: 440, endPoint x: 513, endPoint y: 440, distance: 13.0
click at [525, 440] on div "Product 1 Quantity: 1 Product Weight: 1 kgs Additional Details Product Price: 1" at bounding box center [459, 386] width 480 height 136
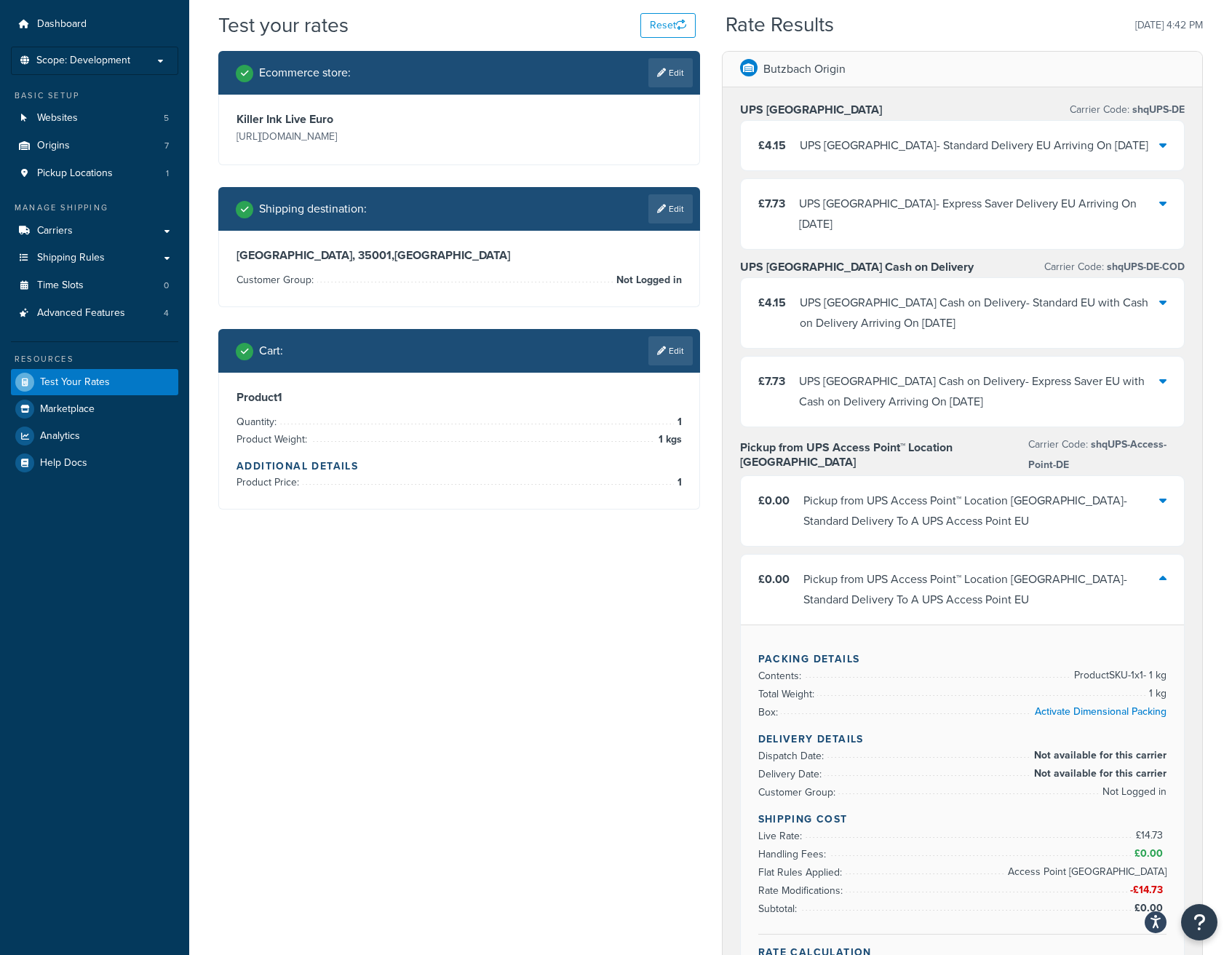
scroll to position [0, 0]
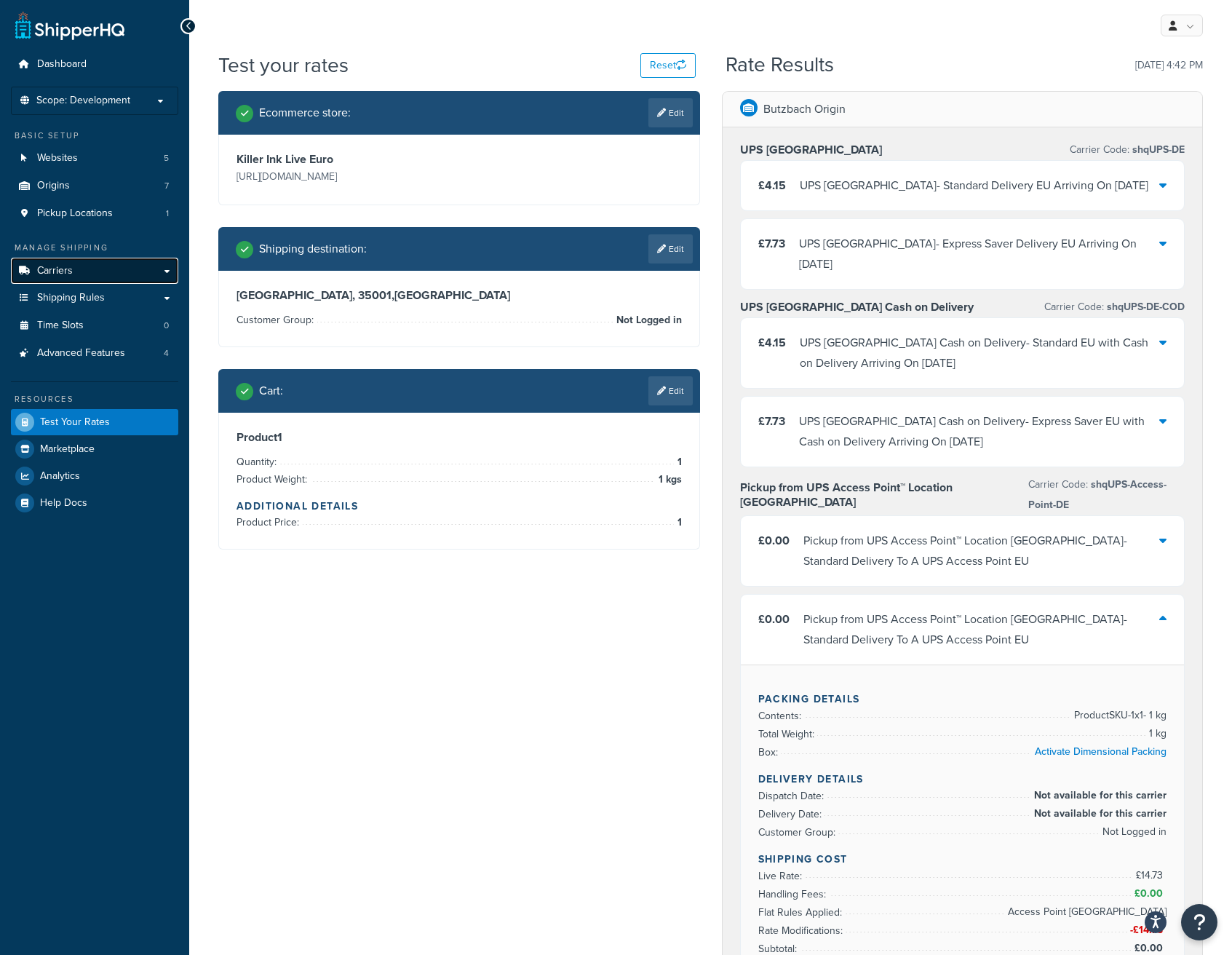
click at [101, 259] on link "Carriers" at bounding box center [95, 271] width 167 height 27
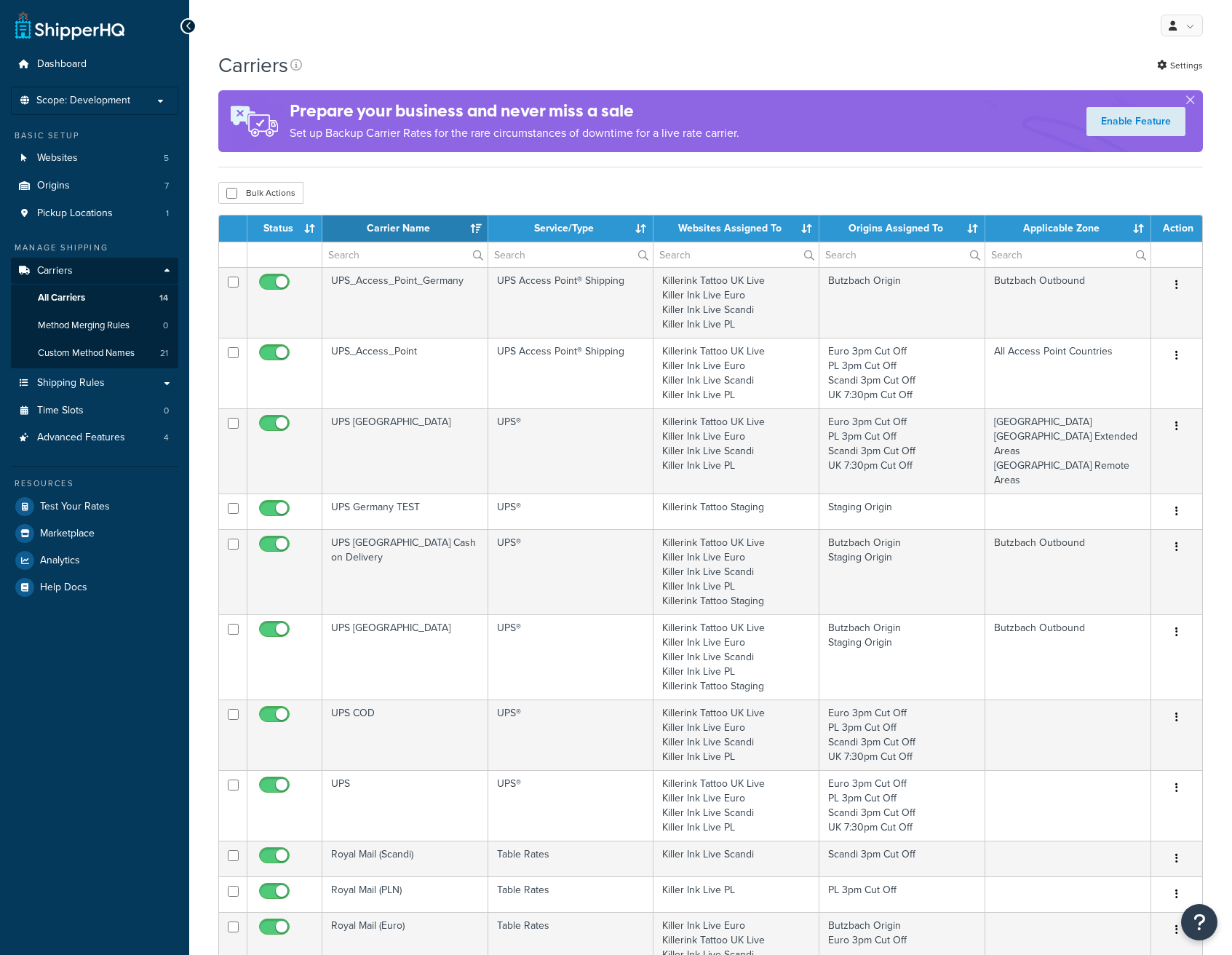
select select "15"
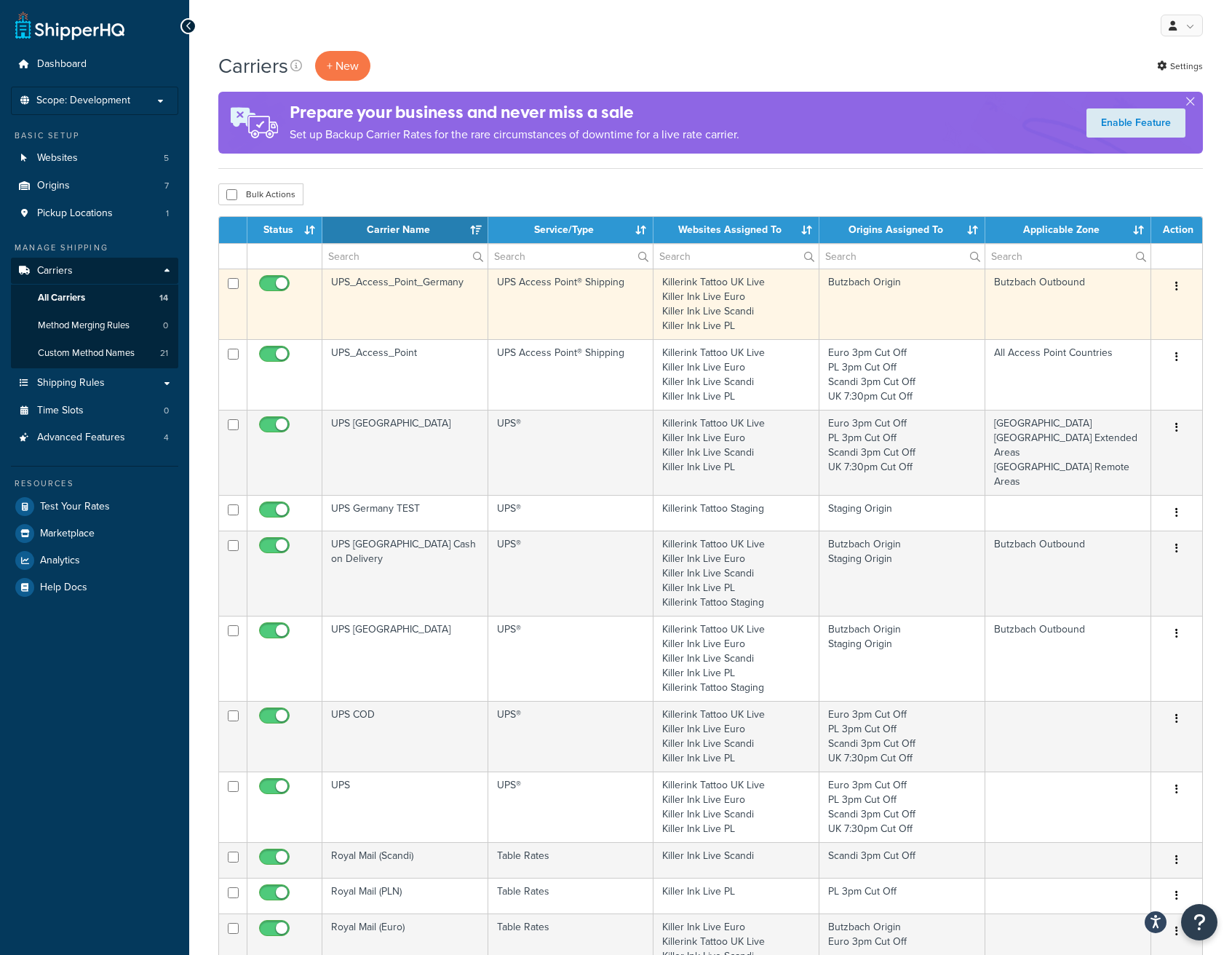
click at [1172, 285] on button "button" at bounding box center [1177, 287] width 20 height 23
click at [1135, 307] on link "Edit" at bounding box center [1117, 316] width 115 height 30
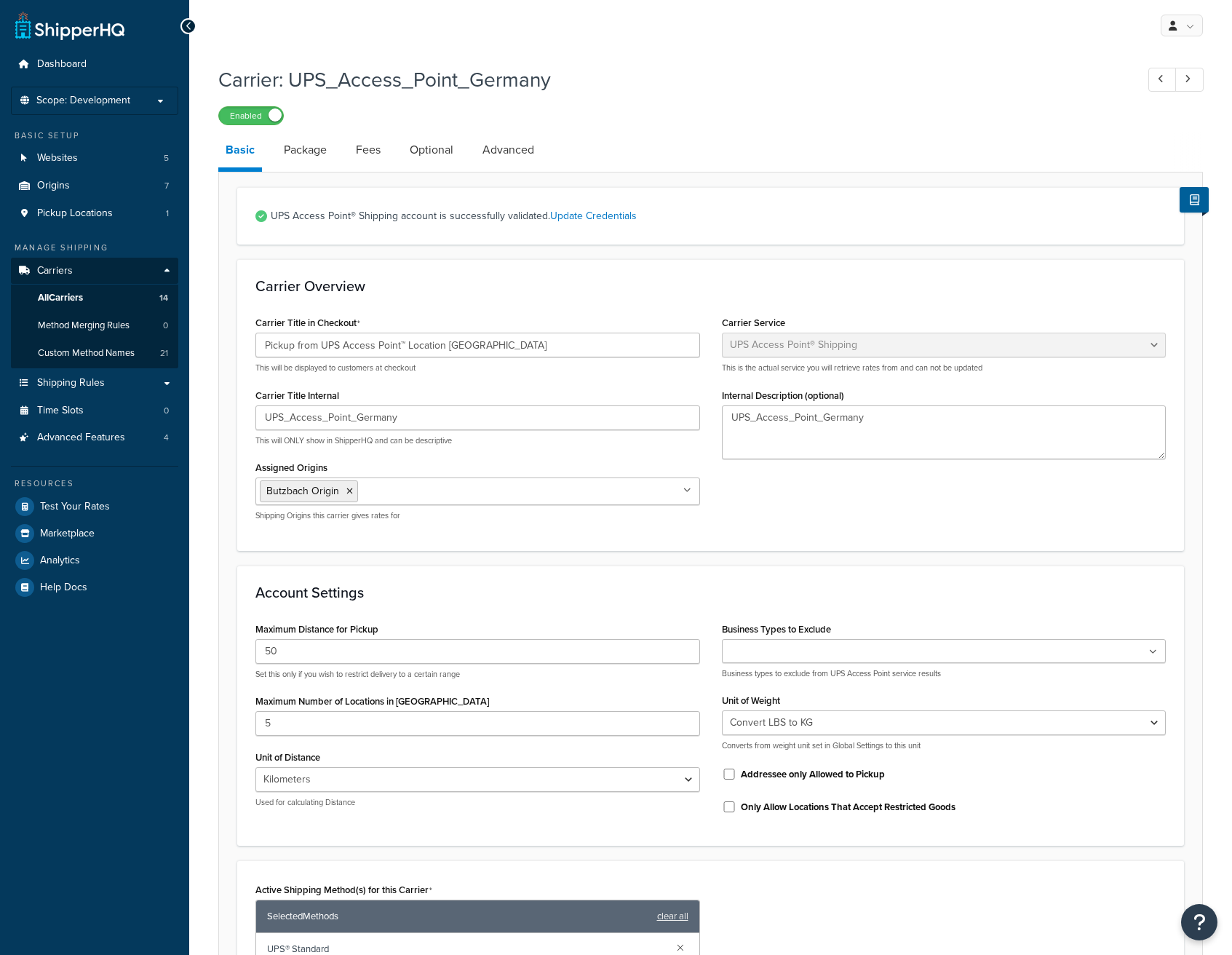
select select "accessPoint"
select select "KM"
select select "convert_lb_kg"
click at [516, 145] on link "Advanced" at bounding box center [508, 150] width 66 height 35
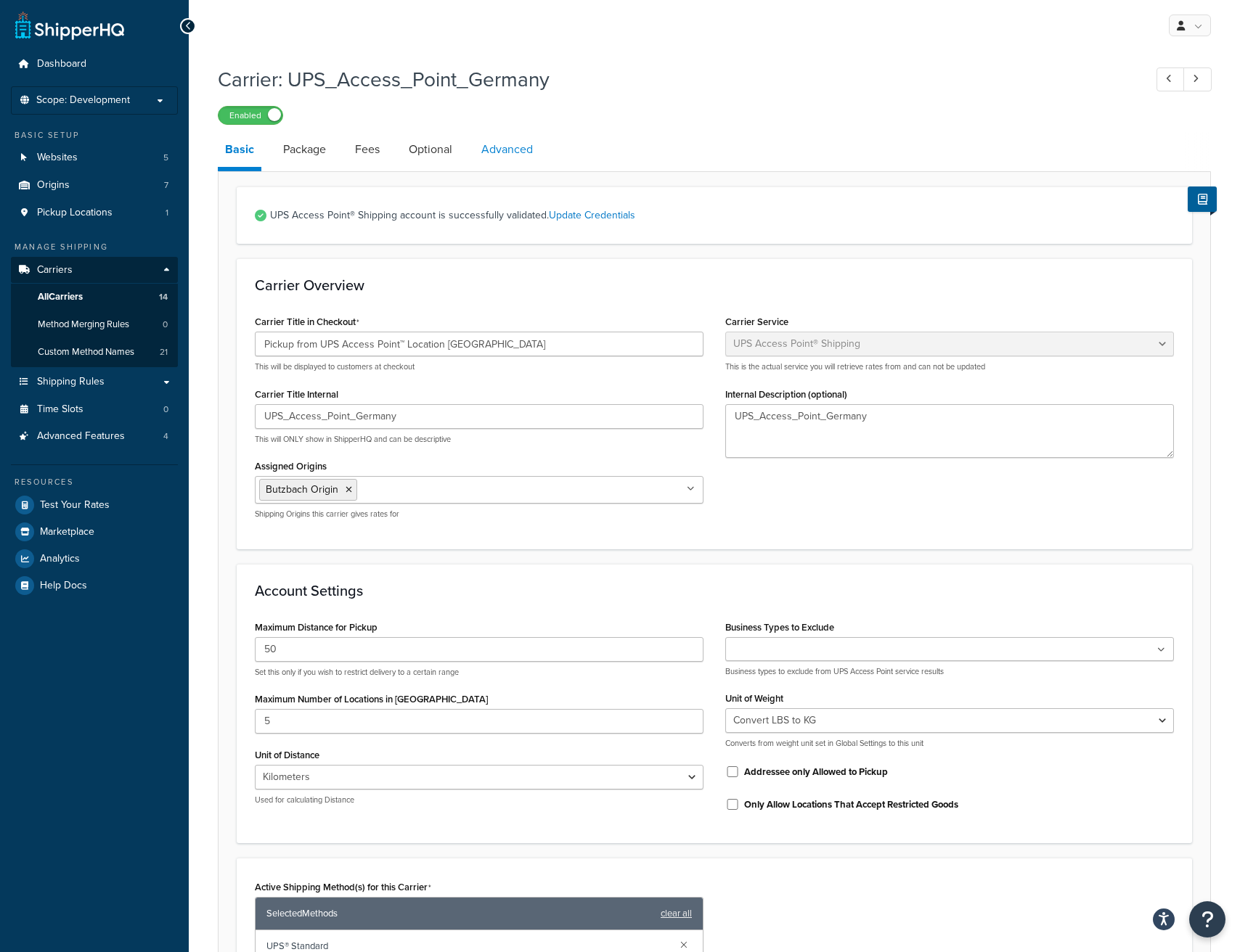
select select "false"
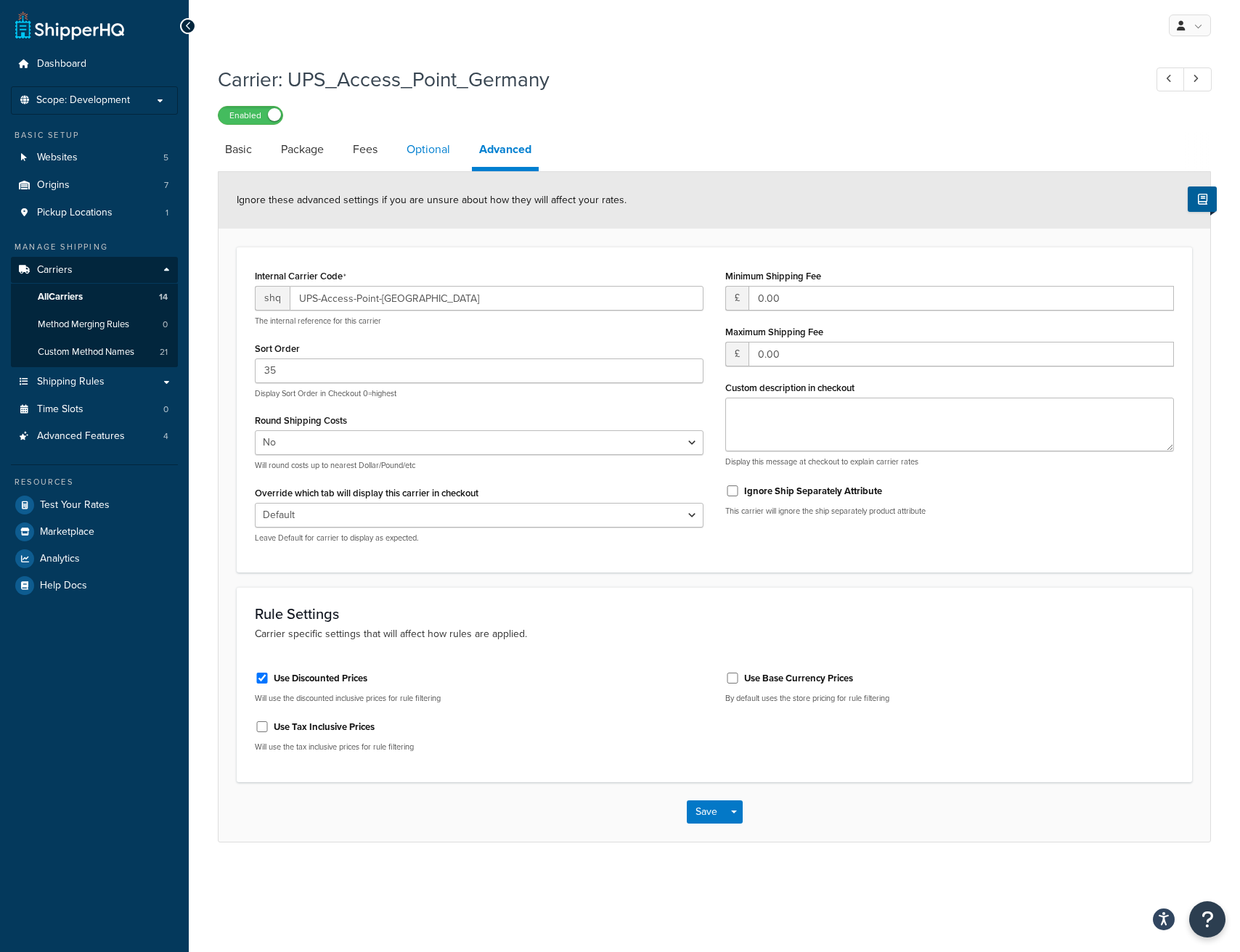
click at [429, 144] on link "Optional" at bounding box center [428, 150] width 58 height 35
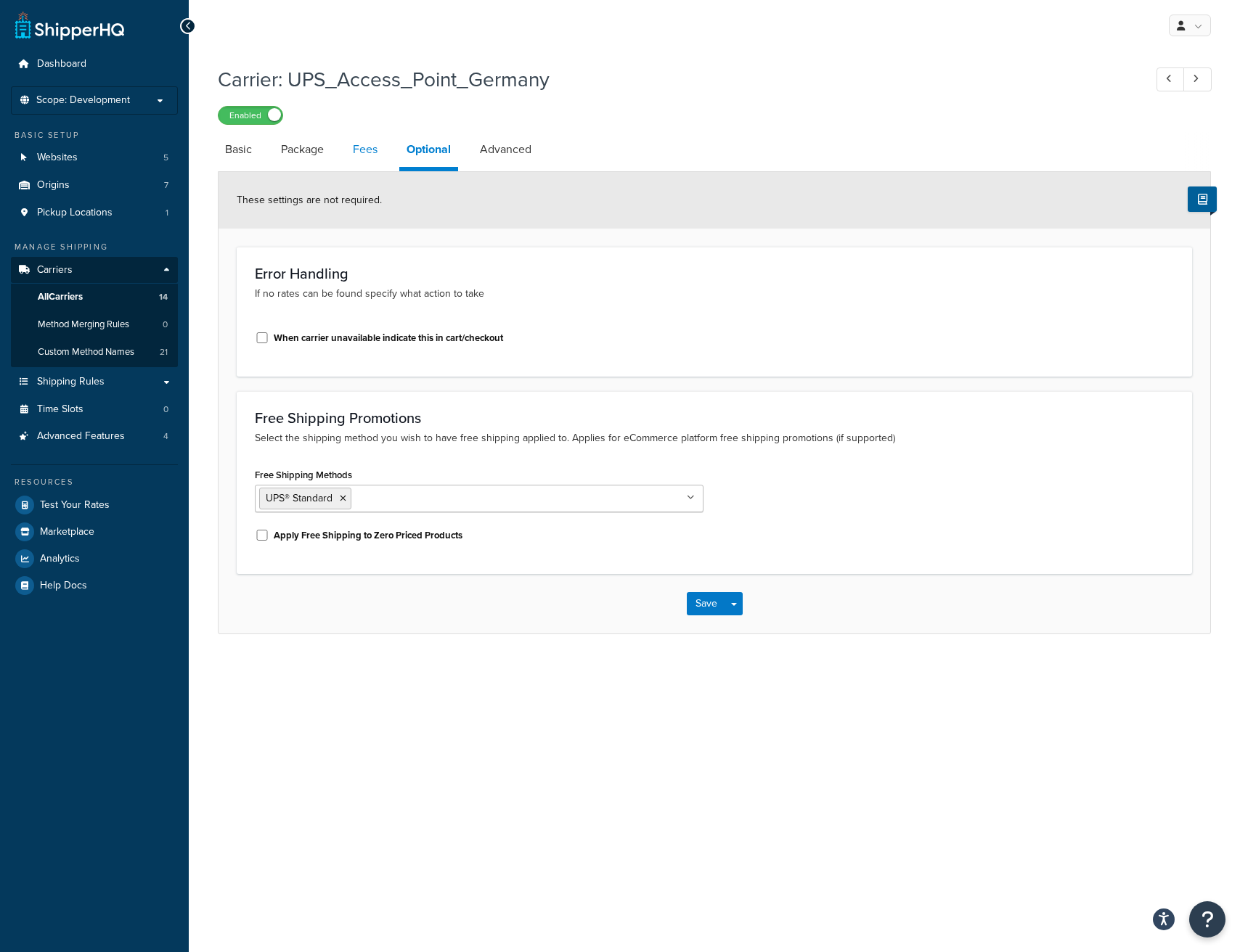
click at [352, 144] on link "Fees" at bounding box center [365, 150] width 39 height 35
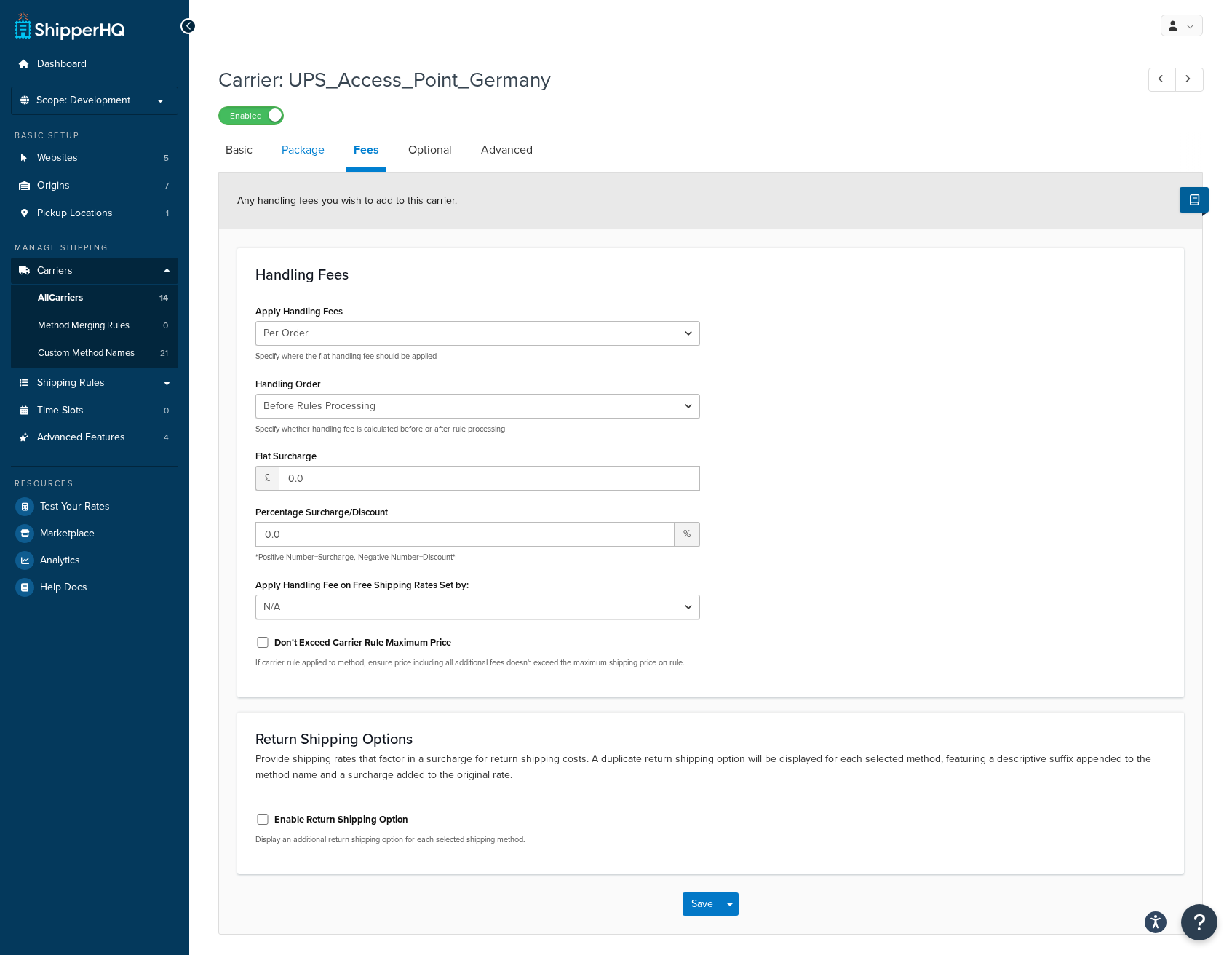
click at [306, 155] on link "Package" at bounding box center [303, 150] width 58 height 35
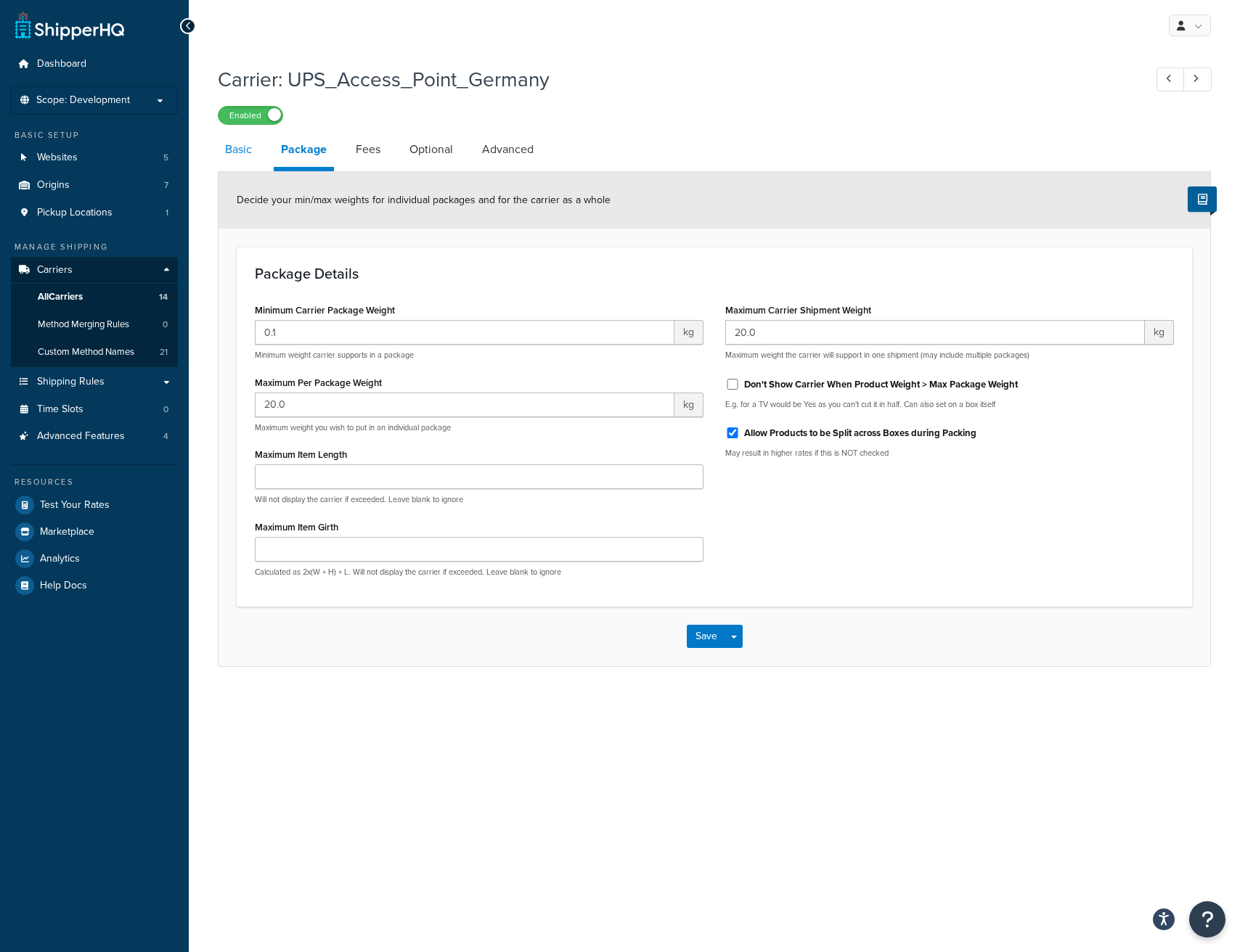
click at [242, 156] on link "Basic" at bounding box center [238, 150] width 41 height 35
select select "accessPoint"
select select "KM"
select select "convert_lb_kg"
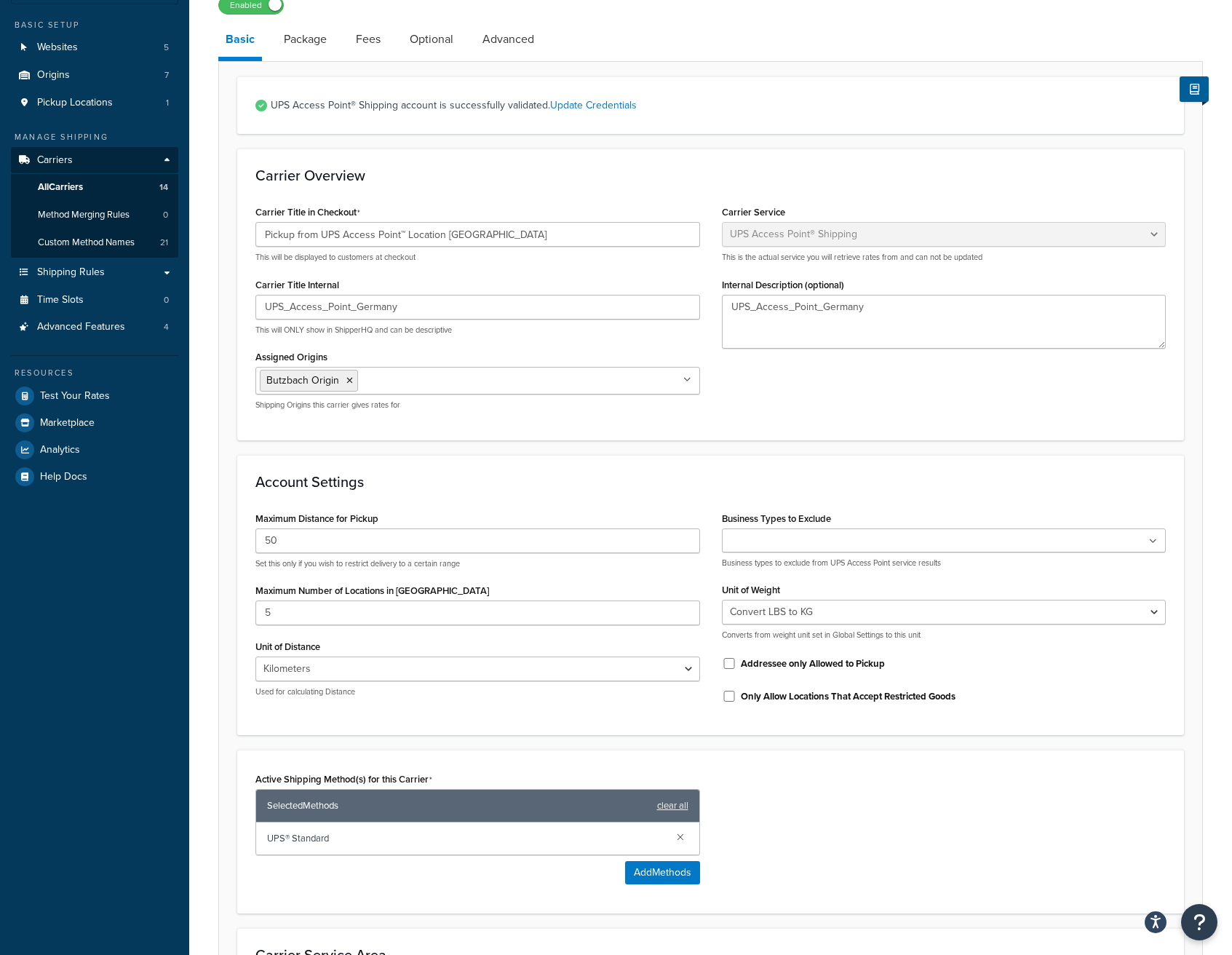
scroll to position [130, 0]
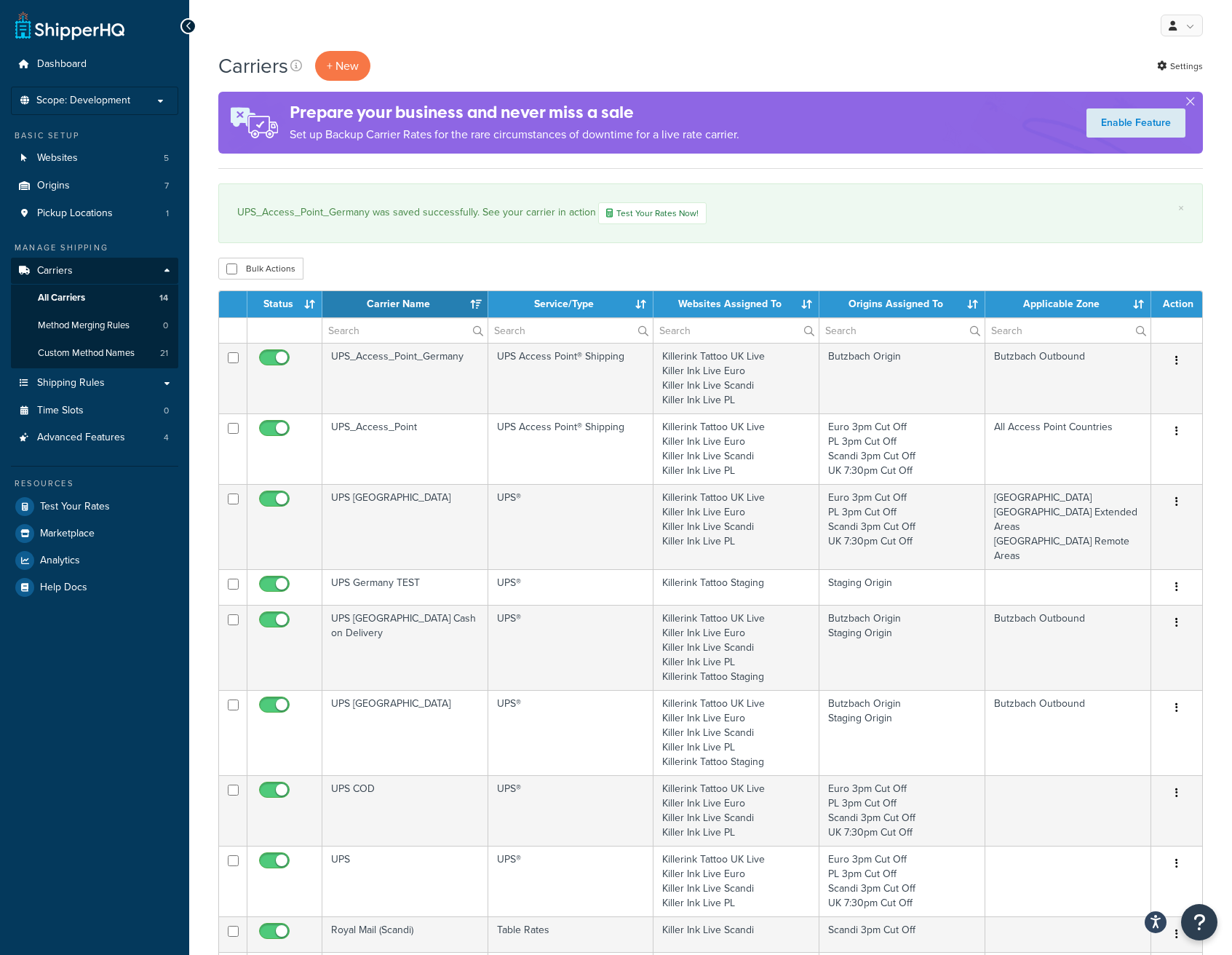
select select "15"
click at [1198, 910] on button "Open Resource Center" at bounding box center [1199, 922] width 40 height 40
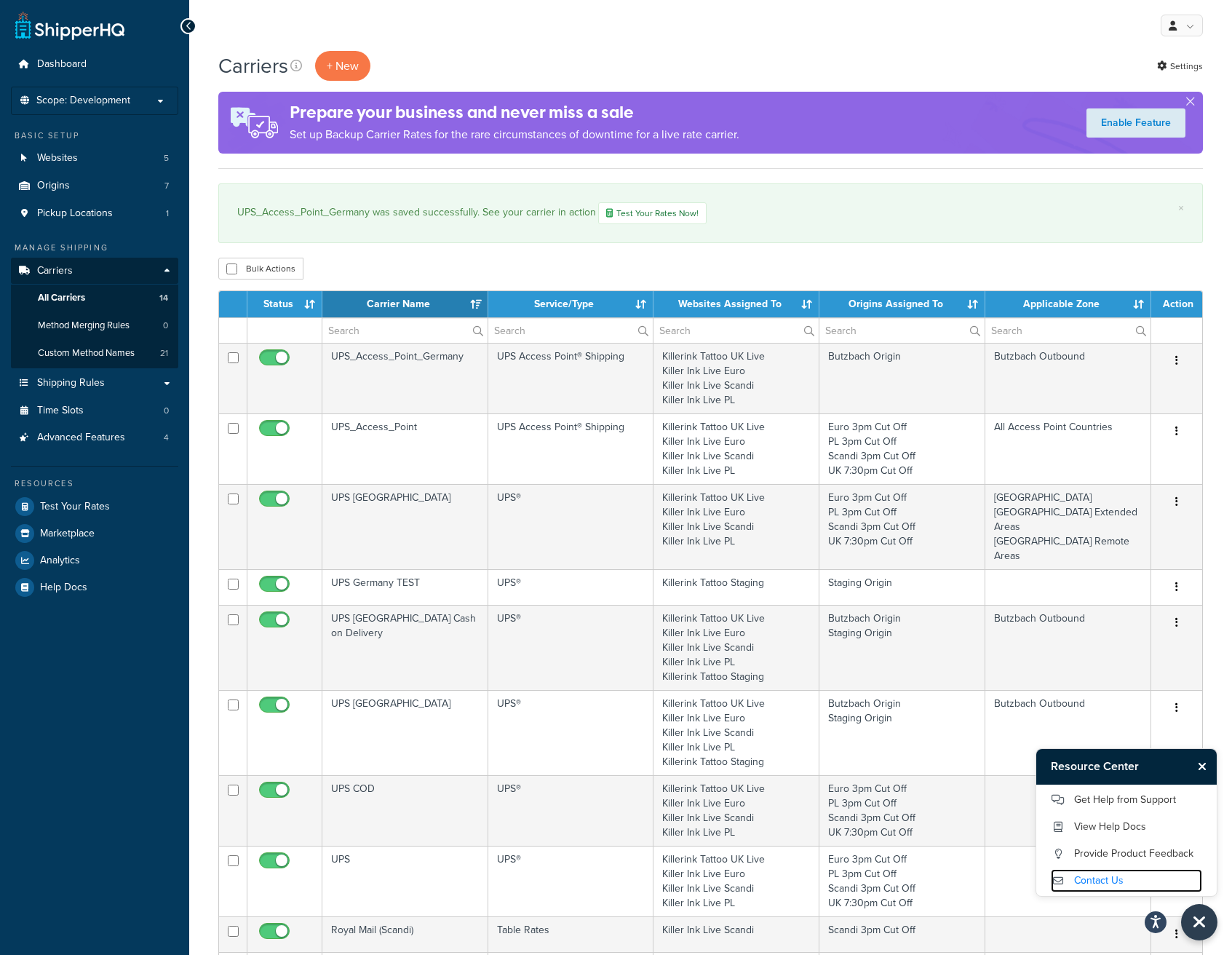
click at [1112, 875] on link "Contact Us" at bounding box center [1127, 881] width 152 height 23
